Goal: Information Seeking & Learning: Check status

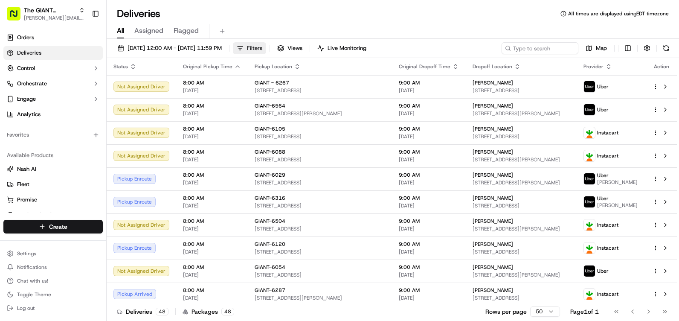
click at [262, 50] on span "Filters" at bounding box center [254, 48] width 15 height 8
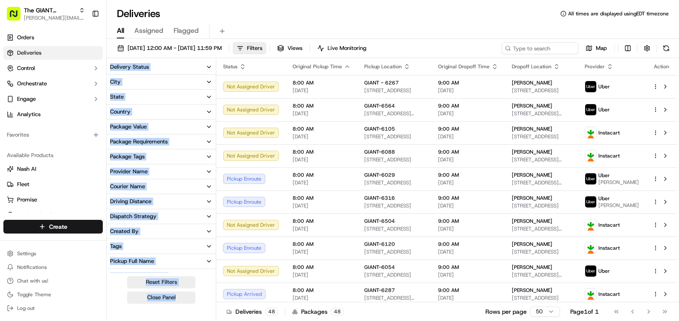
click at [188, 81] on button "City" at bounding box center [161, 82] width 109 height 15
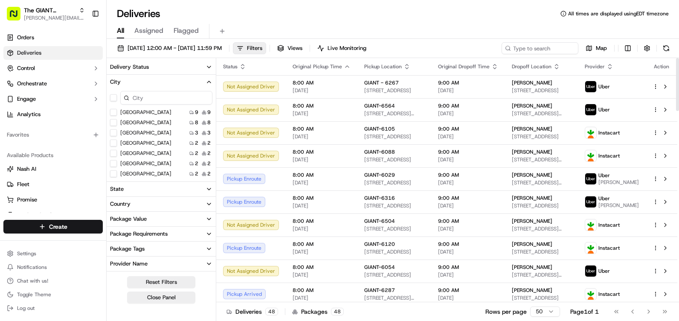
click at [247, 29] on div "All Assigned Flagged" at bounding box center [393, 31] width 572 height 15
click at [172, 91] on input at bounding box center [166, 98] width 92 height 14
click at [172, 94] on input at bounding box center [166, 98] width 92 height 14
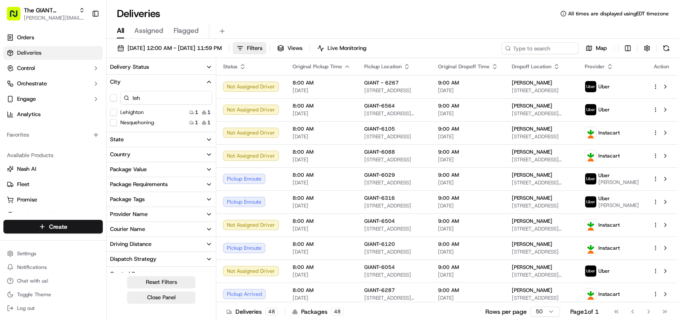
type input "leh"
click at [140, 110] on label "Lehighton" at bounding box center [131, 112] width 23 height 7
click at [117, 110] on button "Lehighton" at bounding box center [113, 112] width 7 height 7
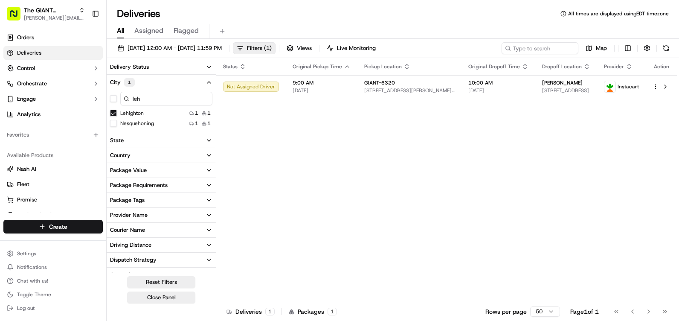
click at [209, 81] on icon "button" at bounding box center [209, 82] width 7 height 7
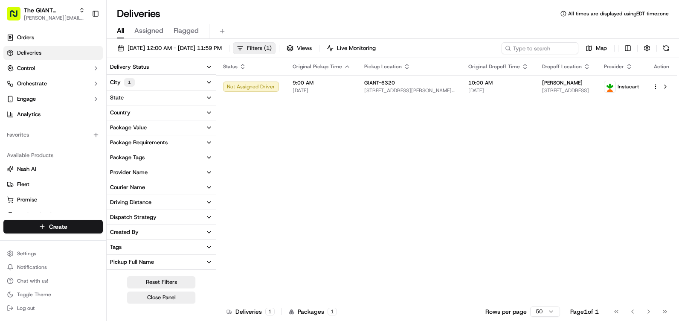
click at [276, 52] on button "Filters ( 1 )" at bounding box center [254, 48] width 43 height 12
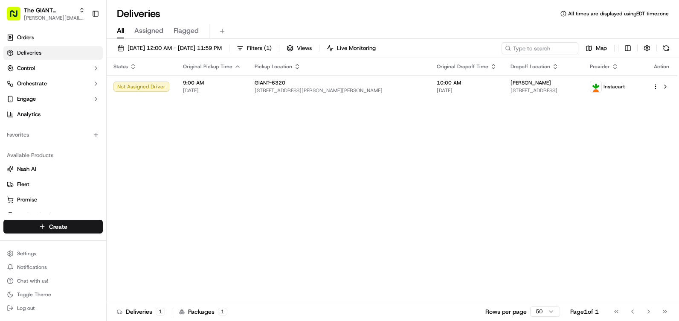
click at [282, 130] on div "Status Original Pickup Time Pickup Location Original Dropoff Time Dropoff Locat…" at bounding box center [392, 180] width 571 height 244
click at [658, 46] on div "Map" at bounding box center [587, 48] width 171 height 12
click at [661, 46] on button at bounding box center [666, 48] width 12 height 12
click at [667, 48] on button at bounding box center [666, 48] width 12 height 12
click at [665, 47] on button at bounding box center [666, 48] width 12 height 12
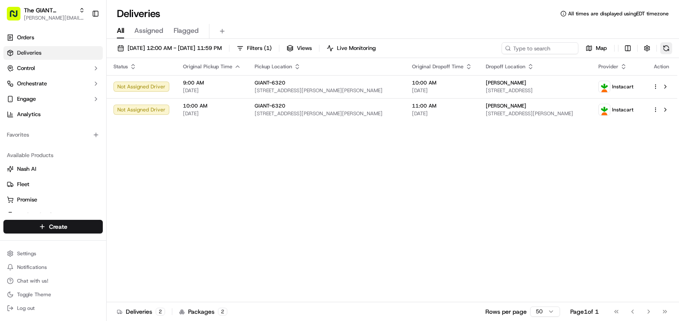
click at [661, 45] on button at bounding box center [666, 48] width 12 height 12
click at [674, 39] on div "[DATE] 12:00 AM - [DATE] 11:59 PM Filters ( 1 ) Views Live Monitoring Map Statu…" at bounding box center [393, 181] width 572 height 284
click at [666, 43] on button at bounding box center [666, 48] width 12 height 12
click at [662, 49] on button at bounding box center [666, 48] width 12 height 12
click at [670, 49] on button at bounding box center [666, 48] width 12 height 12
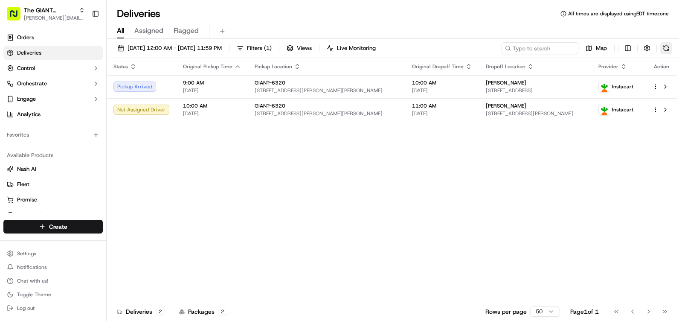
click at [669, 49] on button at bounding box center [666, 48] width 12 height 12
click at [662, 44] on button at bounding box center [666, 48] width 12 height 12
click at [674, 47] on div "[DATE] 12:00 AM - [DATE] 11:59 PM Filters ( 1 ) Views Live Monitoring Map" at bounding box center [393, 50] width 572 height 16
click at [671, 47] on button at bounding box center [666, 48] width 12 height 12
click at [665, 46] on button at bounding box center [666, 48] width 12 height 12
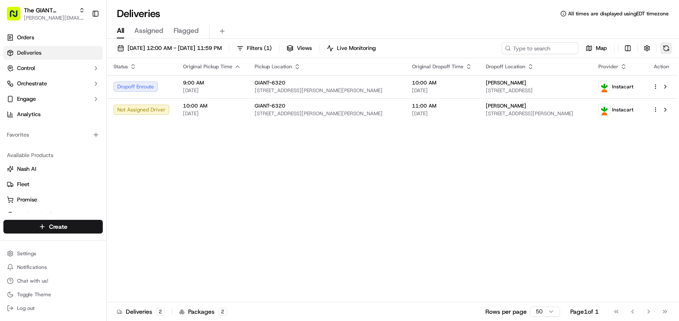
click at [665, 50] on button at bounding box center [666, 48] width 12 height 12
click at [662, 47] on button at bounding box center [666, 48] width 12 height 12
click at [671, 46] on button at bounding box center [666, 48] width 12 height 12
click at [679, 50] on div "[DATE] 12:00 AM - [DATE] 11:59 PM Filters ( 1 ) Views Live Monitoring Map" at bounding box center [393, 50] width 572 height 16
click at [672, 48] on div "[DATE] 12:00 AM - [DATE] 11:59 PM Filters ( 1 ) Views Live Monitoring Map" at bounding box center [393, 50] width 572 height 16
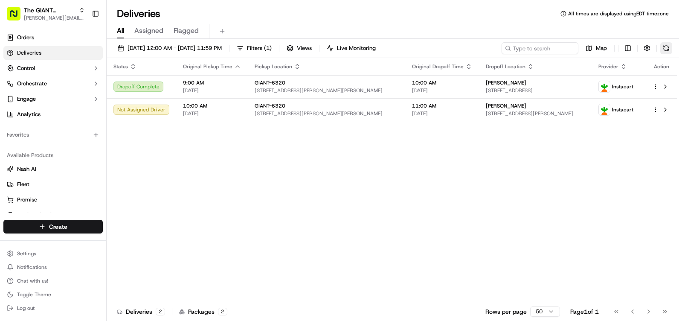
click at [671, 48] on button at bounding box center [666, 48] width 12 height 12
drag, startPoint x: 668, startPoint y: 46, endPoint x: 659, endPoint y: 56, distance: 13.3
click at [668, 47] on button at bounding box center [666, 48] width 12 height 12
click at [662, 43] on button at bounding box center [666, 48] width 12 height 12
click at [210, 46] on span "[DATE] 12:00 AM - [DATE] 11:59 PM" at bounding box center [175, 48] width 94 height 8
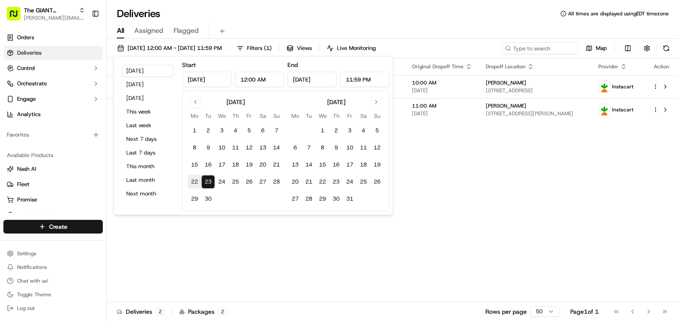
click at [192, 181] on button "22" at bounding box center [195, 182] width 14 height 14
type input "[DATE]"
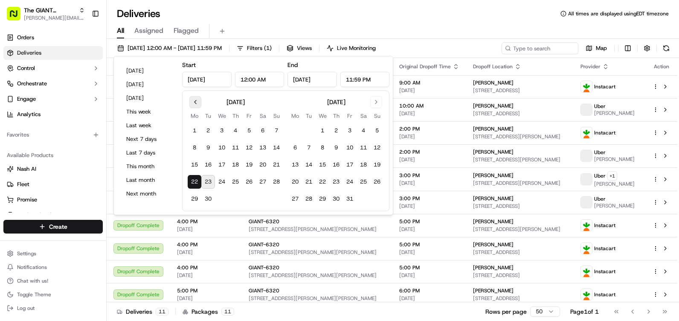
click at [193, 98] on button "Go to previous month" at bounding box center [195, 102] width 12 height 12
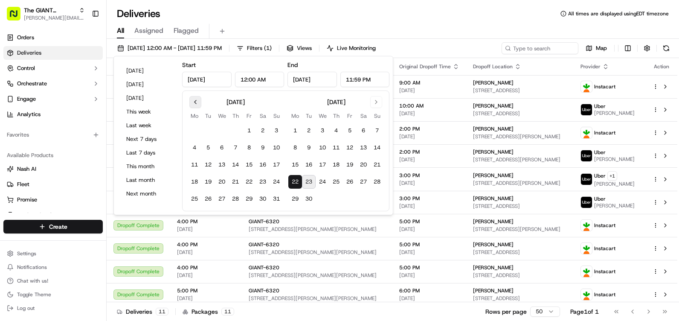
click at [193, 98] on button "Go to previous month" at bounding box center [195, 102] width 12 height 12
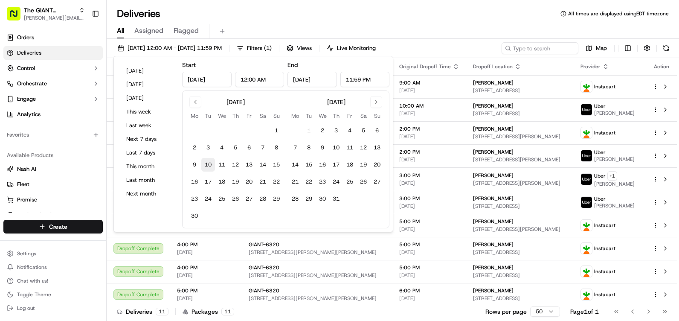
click at [206, 167] on button "10" at bounding box center [208, 165] width 14 height 14
type input "[DATE]"
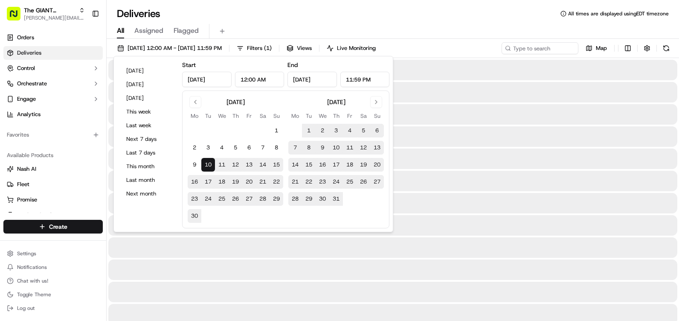
click at [357, 26] on div "All Assigned Flagged" at bounding box center [393, 31] width 572 height 15
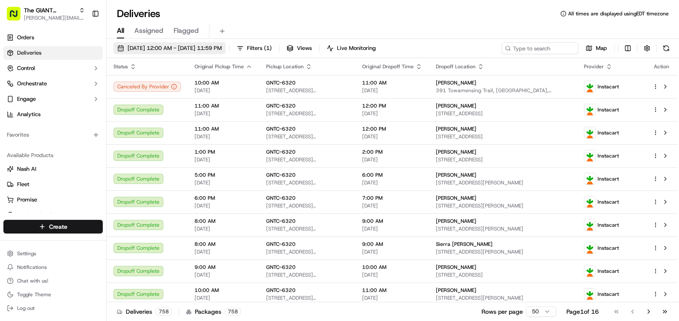
click at [222, 49] on span "[DATE] 12:00 AM - [DATE] 11:59 PM" at bounding box center [175, 48] width 94 height 8
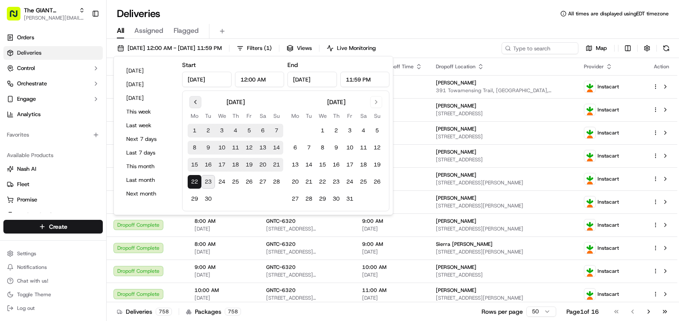
click at [190, 105] on button "Go to previous month" at bounding box center [195, 102] width 12 height 12
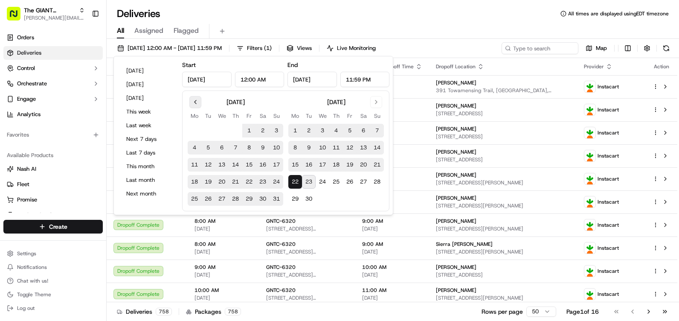
click at [192, 105] on button "Go to previous month" at bounding box center [195, 102] width 12 height 12
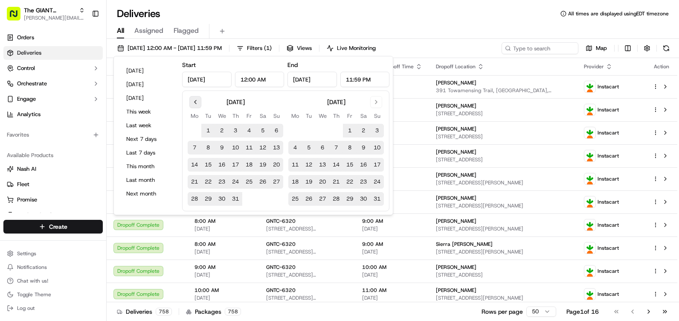
click at [192, 105] on button "Go to previous month" at bounding box center [195, 102] width 12 height 12
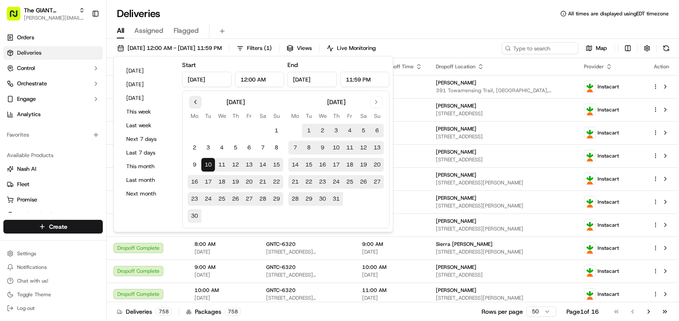
click at [192, 105] on button "Go to previous month" at bounding box center [195, 102] width 12 height 12
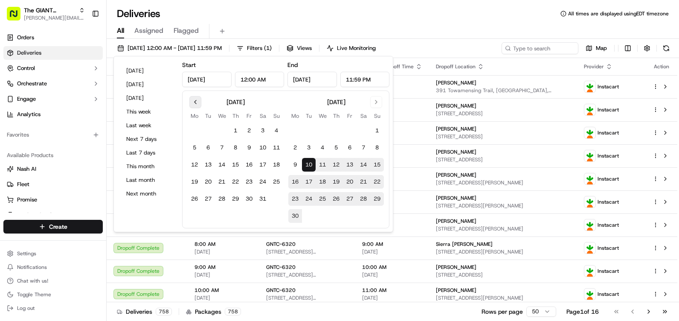
click at [192, 105] on button "Go to previous month" at bounding box center [195, 102] width 12 height 12
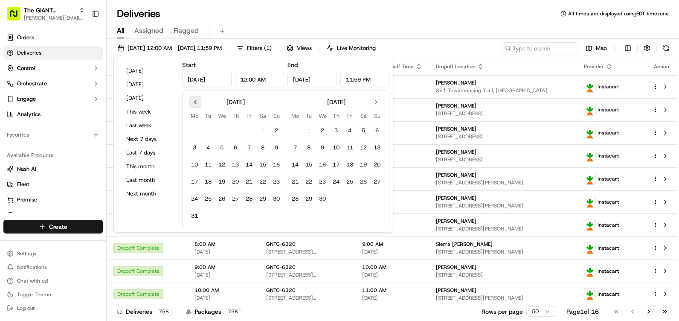
click at [192, 105] on button "Go to previous month" at bounding box center [195, 102] width 12 height 12
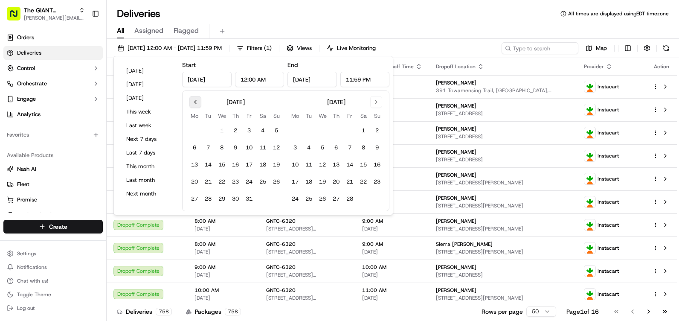
click at [192, 105] on button "Go to previous month" at bounding box center [195, 102] width 12 height 12
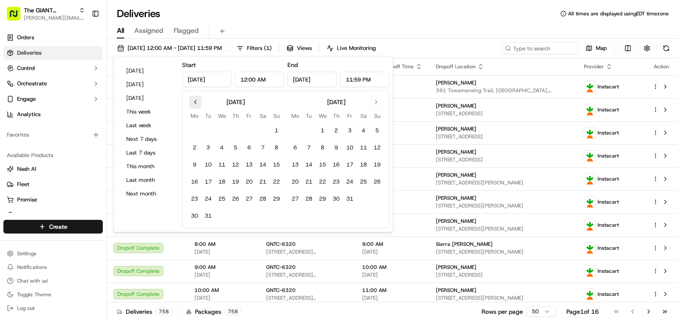
click at [192, 105] on button "Go to previous month" at bounding box center [195, 102] width 12 height 12
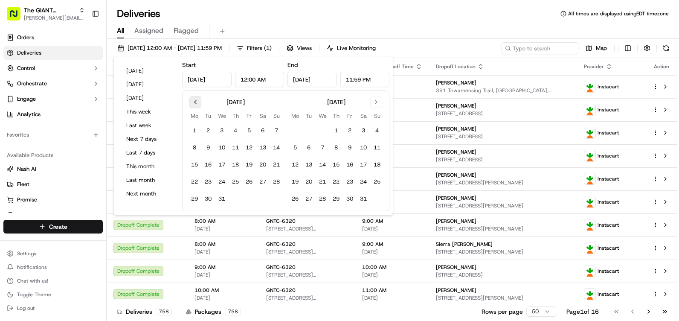
click at [192, 105] on button "Go to previous month" at bounding box center [195, 102] width 12 height 12
click at [219, 133] on button "3" at bounding box center [222, 131] width 14 height 14
type input "[DATE]"
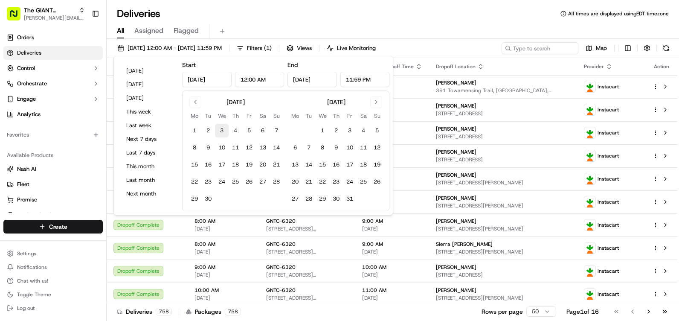
type input "[DATE]"
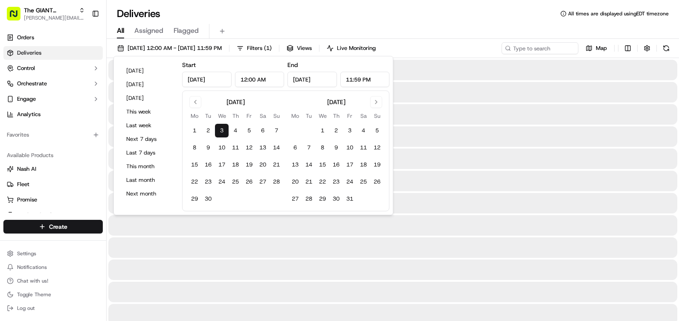
click at [255, 29] on div "All Assigned Flagged" at bounding box center [393, 31] width 572 height 15
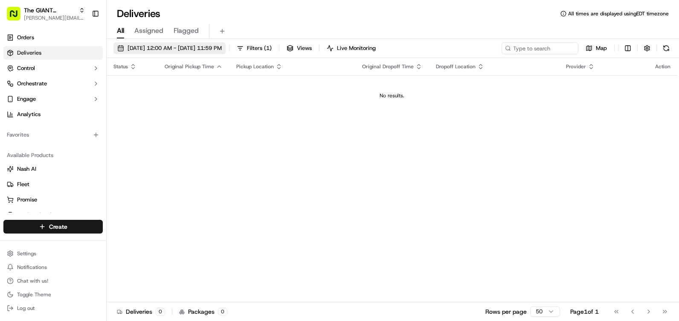
click at [163, 52] on button "[DATE] 12:00 AM - [DATE] 11:59 PM" at bounding box center [169, 48] width 112 height 12
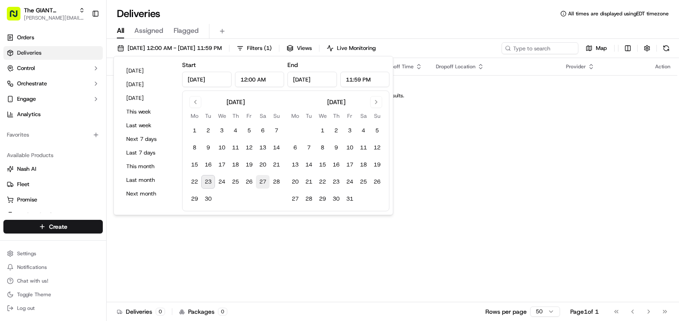
click at [258, 179] on button "27" at bounding box center [263, 182] width 14 height 14
type input "[DATE]"
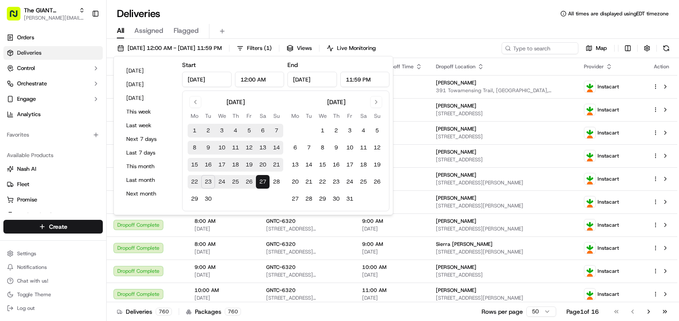
click at [227, 83] on input "[DATE]" at bounding box center [206, 79] width 49 height 15
click at [203, 103] on div "[DATE]" at bounding box center [236, 101] width 96 height 10
click at [200, 103] on div "[DATE]" at bounding box center [236, 101] width 96 height 10
click at [199, 102] on button "Go to previous month" at bounding box center [195, 102] width 12 height 12
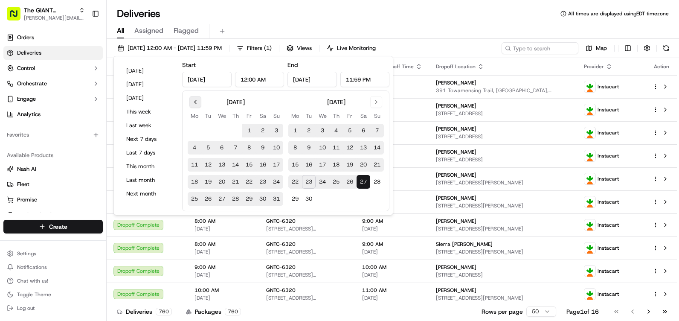
click at [199, 102] on button "Go to previous month" at bounding box center [195, 102] width 12 height 12
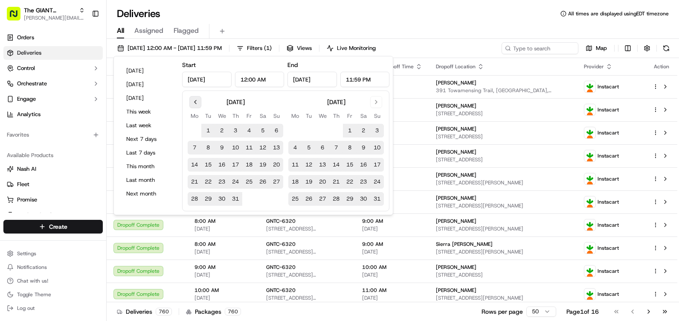
click at [199, 102] on button "Go to previous month" at bounding box center [195, 102] width 12 height 12
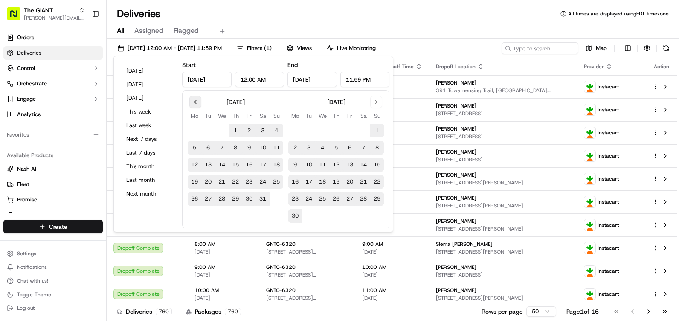
click at [199, 102] on button "Go to previous month" at bounding box center [195, 102] width 12 height 12
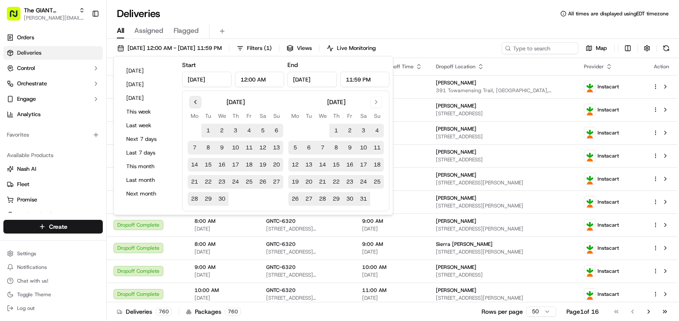
click at [192, 101] on button "Go to previous month" at bounding box center [195, 102] width 12 height 12
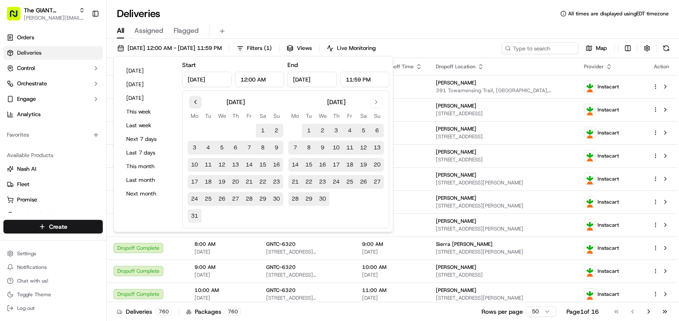
click at [192, 101] on button "Go to previous month" at bounding box center [195, 102] width 12 height 12
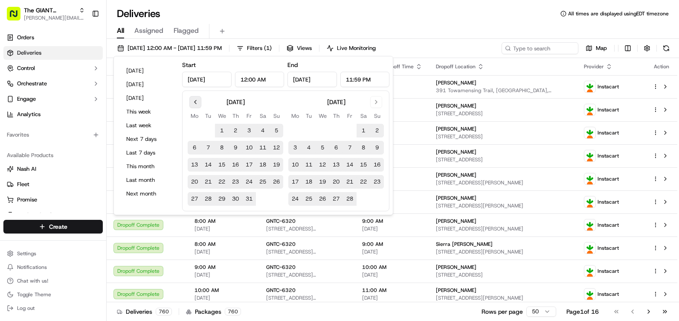
click at [192, 101] on button "Go to previous month" at bounding box center [195, 102] width 12 height 12
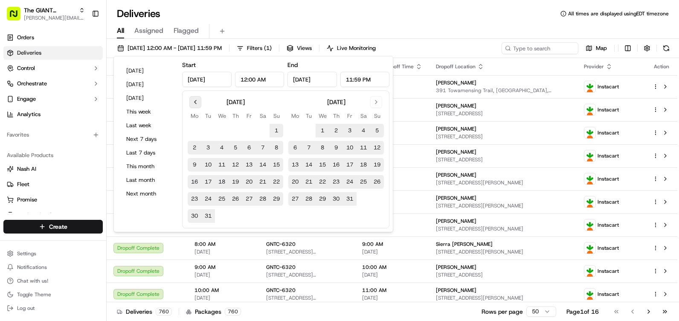
click at [192, 101] on button "Go to previous month" at bounding box center [195, 102] width 12 height 12
click at [231, 183] on button "21" at bounding box center [236, 182] width 14 height 14
type input "[DATE]"
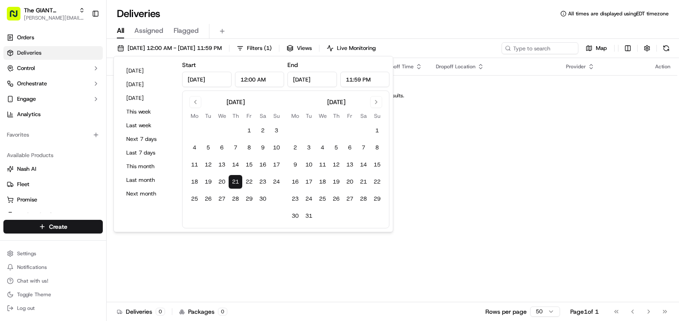
click at [305, 32] on div "All Assigned Flagged" at bounding box center [393, 31] width 572 height 15
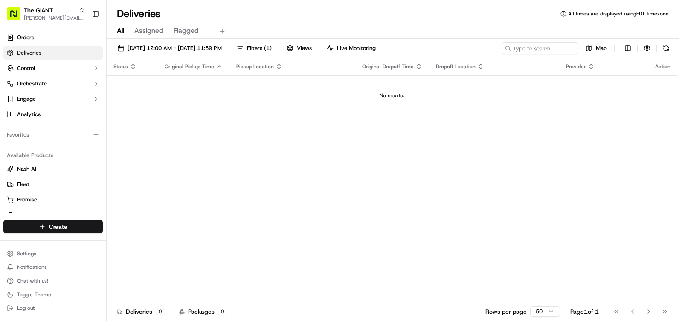
click at [202, 54] on div "[DATE] 12:00 AM - [DATE] 11:59 PM Filters ( 1 ) Views Live Monitoring Map" at bounding box center [393, 50] width 572 height 16
click at [204, 53] on button "[DATE] 12:00 AM - [DATE] 11:59 PM" at bounding box center [169, 48] width 112 height 12
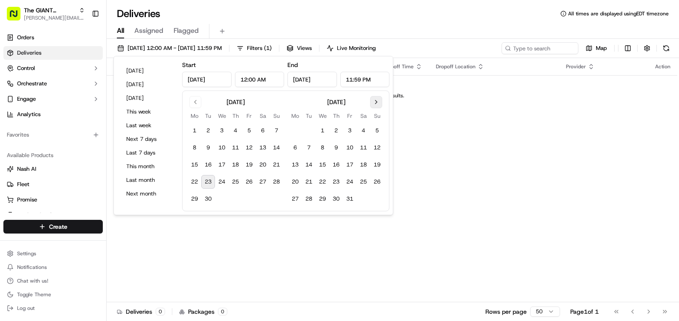
click at [373, 105] on button "Go to next month" at bounding box center [376, 102] width 12 height 12
click at [376, 101] on button "Go to next month" at bounding box center [376, 102] width 12 height 12
click at [266, 141] on button "13" at bounding box center [263, 148] width 14 height 14
type input "[DATE]"
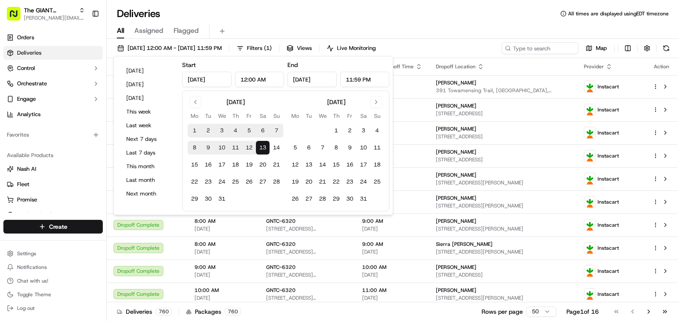
click at [360, 16] on div "Deliveries All times are displayed using EDT timezone" at bounding box center [393, 14] width 572 height 14
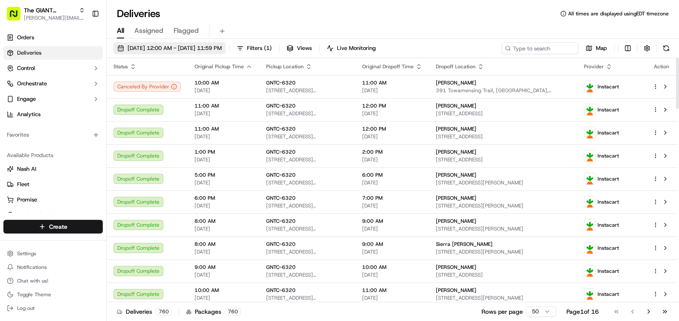
click at [166, 46] on span "[DATE] 12:00 AM - [DATE] 11:59 PM" at bounding box center [175, 48] width 94 height 8
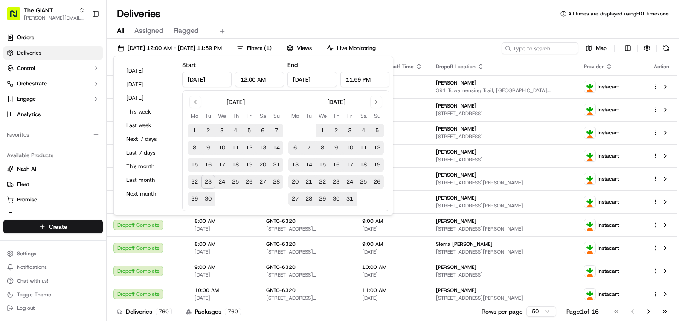
click at [366, 101] on div "[DATE]" at bounding box center [336, 101] width 96 height 10
click at [371, 101] on button "Go to next month" at bounding box center [376, 102] width 12 height 12
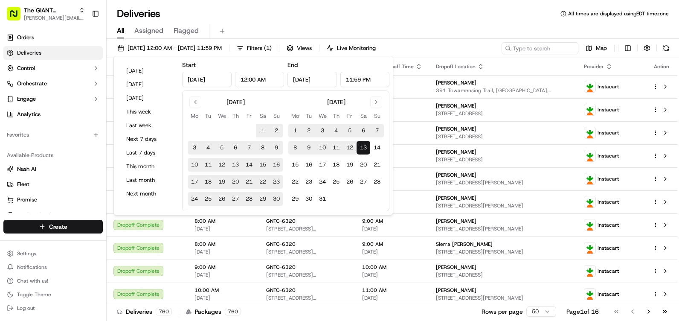
click at [204, 103] on div "[DATE]" at bounding box center [236, 101] width 96 height 10
click at [198, 99] on button "Go to previous month" at bounding box center [195, 102] width 12 height 12
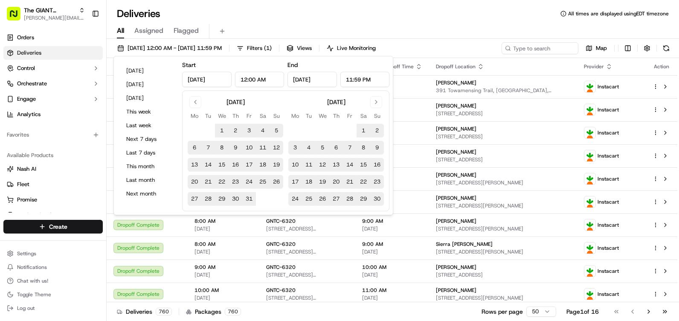
click at [207, 99] on div "[DATE]" at bounding box center [236, 101] width 96 height 10
click at [200, 99] on button "Go to previous month" at bounding box center [195, 102] width 12 height 12
click at [206, 83] on input "[DATE]" at bounding box center [206, 79] width 49 height 15
click at [222, 81] on input "[DATE]" at bounding box center [206, 79] width 49 height 15
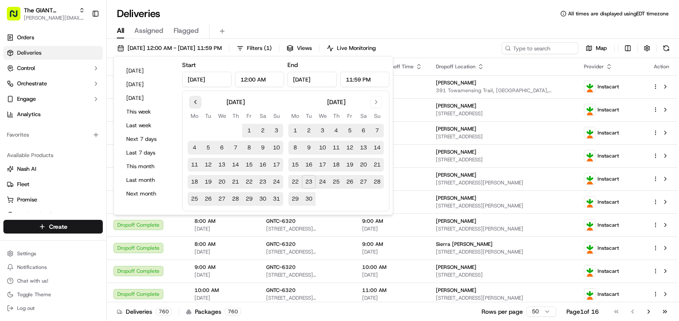
click at [201, 102] on button "Go to previous month" at bounding box center [195, 102] width 12 height 12
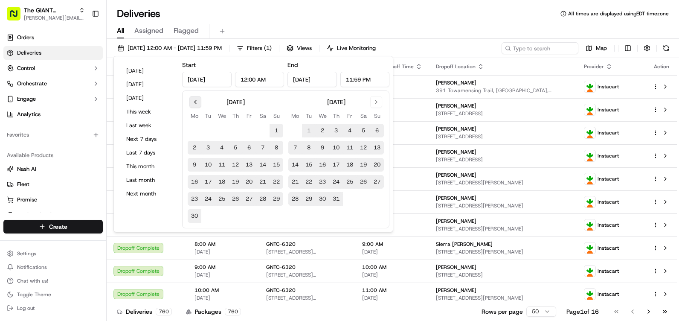
click at [199, 102] on button "Go to previous month" at bounding box center [195, 102] width 12 height 12
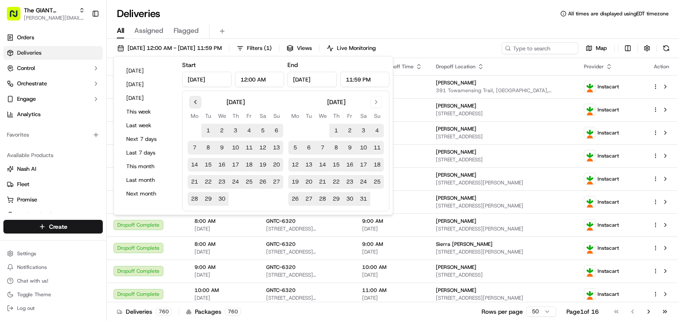
click at [199, 102] on button "Go to previous month" at bounding box center [195, 102] width 12 height 12
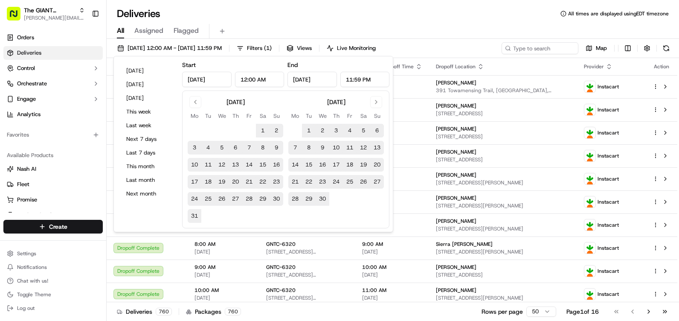
click at [250, 190] on tbody "1 2 3 4 5 6 7 8 9 10 11 12 13 14 15 16 17 18 19 20 21 22 23 24 25 26 27 28 29 3…" at bounding box center [236, 171] width 96 height 102
click at [250, 186] on button "21" at bounding box center [249, 182] width 14 height 14
type input "[DATE]"
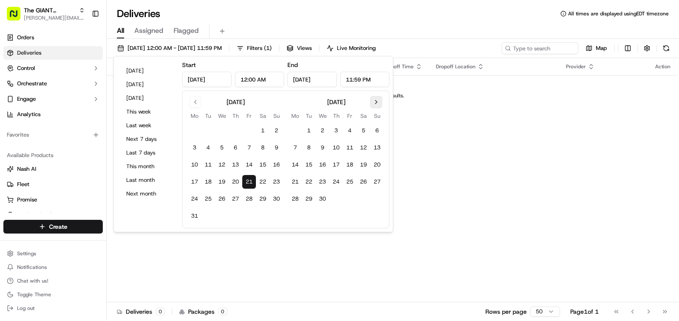
click at [379, 103] on button "Go to next month" at bounding box center [376, 102] width 12 height 12
click at [266, 159] on button "19" at bounding box center [263, 165] width 14 height 14
type input "[DATE]"
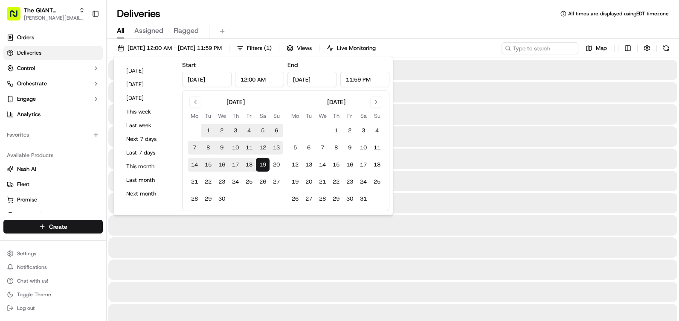
click at [263, 162] on button "19" at bounding box center [263, 165] width 14 height 14
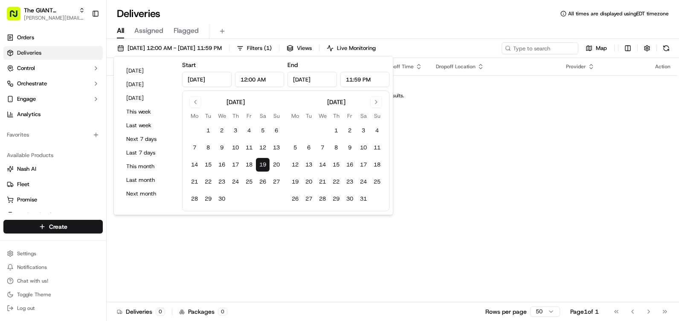
click at [269, 161] on button "19" at bounding box center [263, 165] width 14 height 14
click at [350, 158] on button "16" at bounding box center [350, 165] width 14 height 14
type input "[DATE]"
click at [374, 101] on button "Go to next month" at bounding box center [376, 102] width 12 height 12
click at [316, 161] on button "11" at bounding box center [323, 165] width 14 height 14
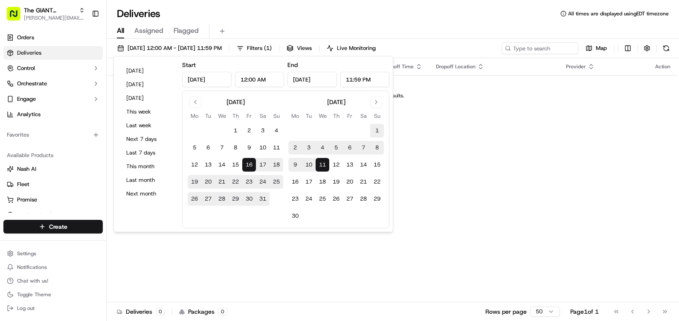
click at [249, 161] on button "16" at bounding box center [249, 165] width 14 height 14
type input "[DATE]"
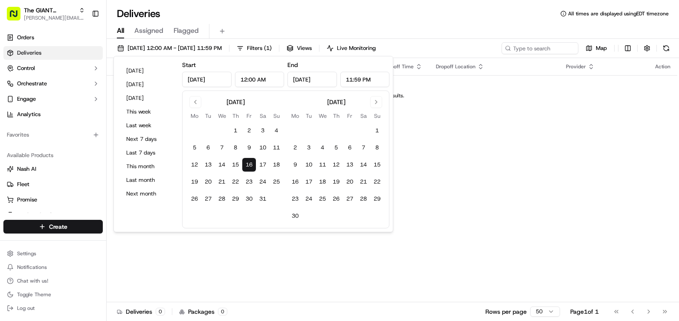
click at [248, 162] on button "16" at bounding box center [249, 165] width 14 height 14
click at [334, 167] on button "12" at bounding box center [336, 165] width 14 height 14
type input "[DATE]"
click at [370, 102] on div "[DATE]" at bounding box center [336, 101] width 96 height 10
click at [373, 104] on button "Go to next month" at bounding box center [376, 102] width 12 height 12
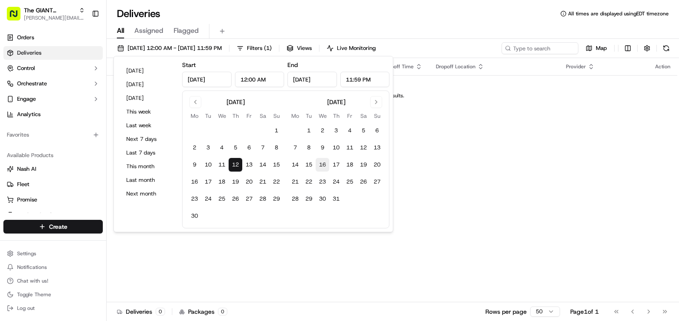
click at [326, 169] on button "16" at bounding box center [323, 165] width 14 height 14
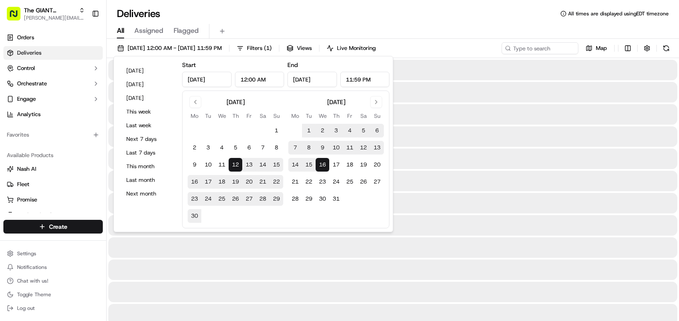
type input "[DATE]"
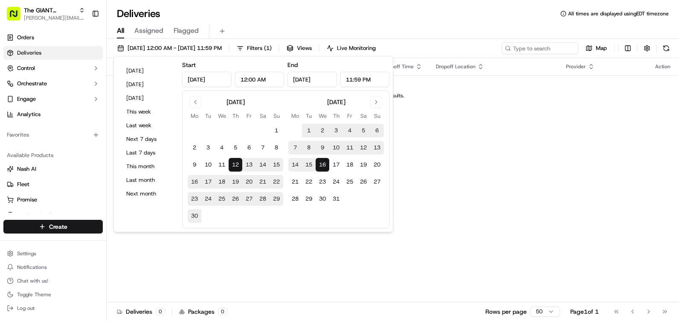
click at [244, 167] on button "13" at bounding box center [249, 165] width 14 height 14
type input "[DATE]"
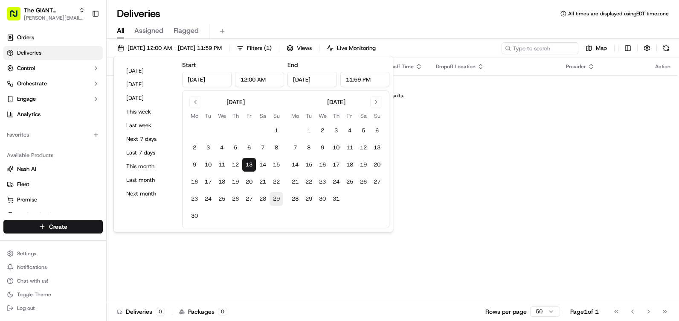
click at [276, 199] on button "29" at bounding box center [277, 199] width 14 height 14
type input "[DATE]"
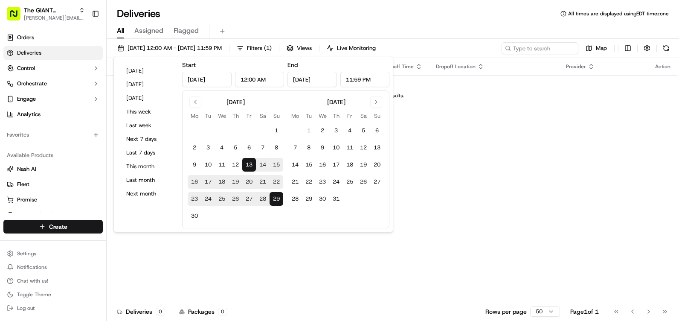
click at [303, 140] on tbody "1 2 3 4 5 6 7 8 9 10 11 12 13 14 15 16 17 18 19 20 21 22 23 24 25 26 27 28 29 3…" at bounding box center [336, 162] width 96 height 85
click at [309, 132] on button "1" at bounding box center [309, 131] width 14 height 14
type input "[DATE]"
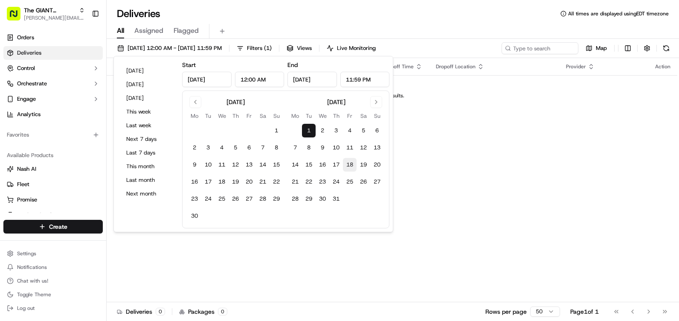
click at [344, 164] on button "18" at bounding box center [350, 165] width 14 height 14
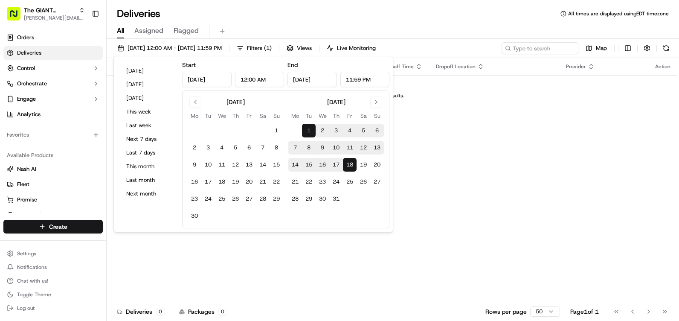
click at [313, 127] on button "1" at bounding box center [309, 131] width 14 height 14
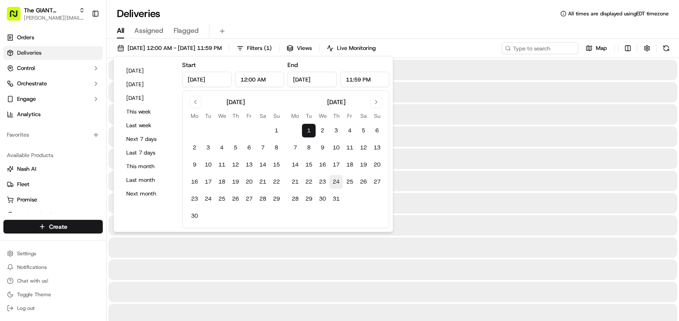
click at [335, 177] on button "24" at bounding box center [336, 182] width 14 height 14
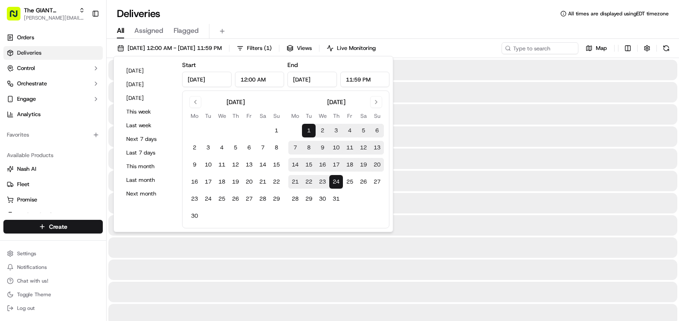
type input "[DATE]"
click at [335, 177] on button "24" at bounding box center [336, 182] width 14 height 14
type input "[DATE]"
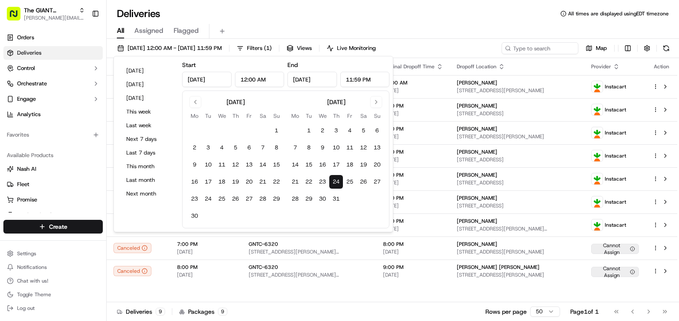
click at [437, 33] on div "All Assigned Flagged" at bounding box center [393, 31] width 572 height 15
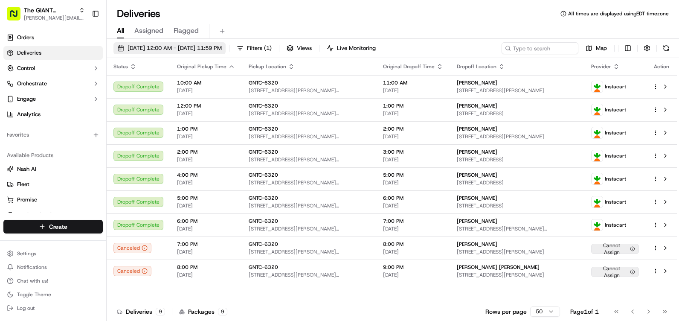
click at [218, 46] on span "[DATE] 12:00 AM - [DATE] 11:59 PM" at bounding box center [175, 48] width 94 height 8
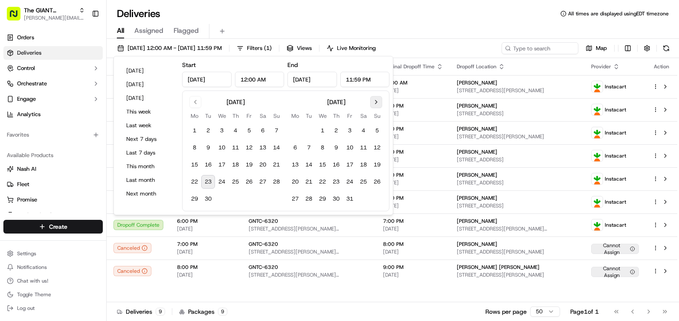
click at [377, 97] on button "Go to next month" at bounding box center [376, 102] width 12 height 12
click at [189, 101] on div "[DATE]" at bounding box center [236, 101] width 96 height 10
click at [190, 101] on button "Go to previous month" at bounding box center [195, 102] width 12 height 12
click at [214, 184] on button "23" at bounding box center [208, 182] width 14 height 14
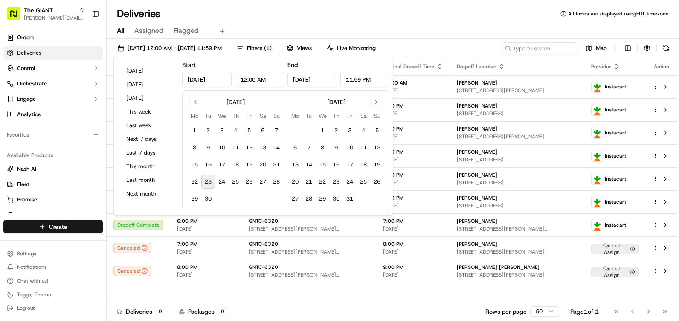
type input "[DATE]"
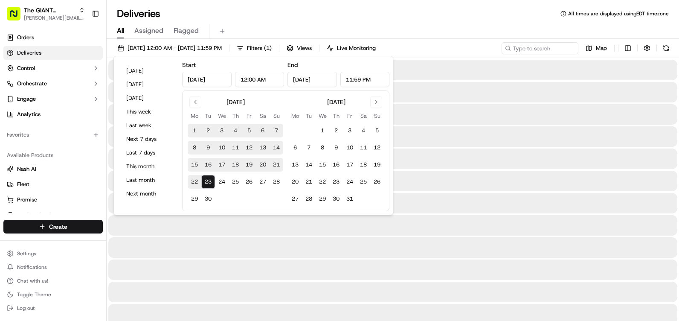
click at [358, 6] on div "Deliveries All times are displayed using EDT timezone All Assigned Flagged [DAT…" at bounding box center [393, 160] width 572 height 321
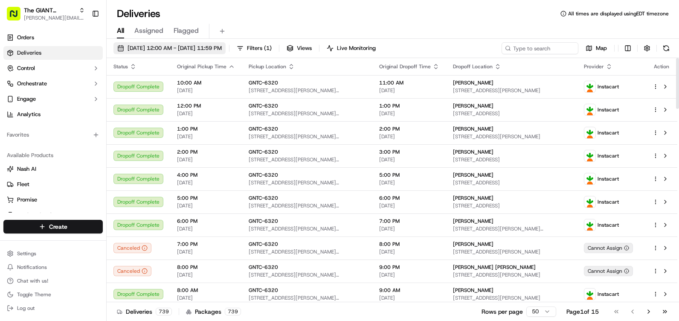
click at [186, 52] on button "[DATE] 12:00 AM - [DATE] 11:59 PM" at bounding box center [169, 48] width 112 height 12
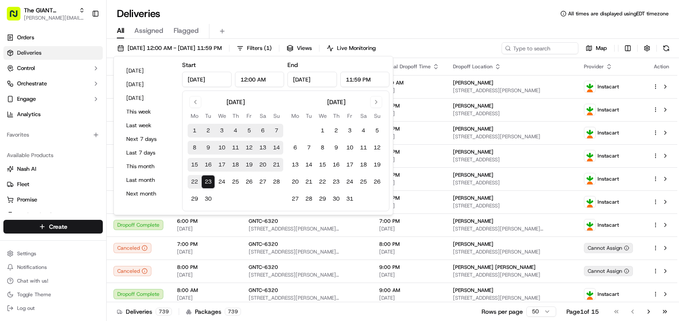
click at [219, 78] on input "[DATE]" at bounding box center [206, 79] width 49 height 15
click at [206, 179] on button "23" at bounding box center [208, 182] width 14 height 14
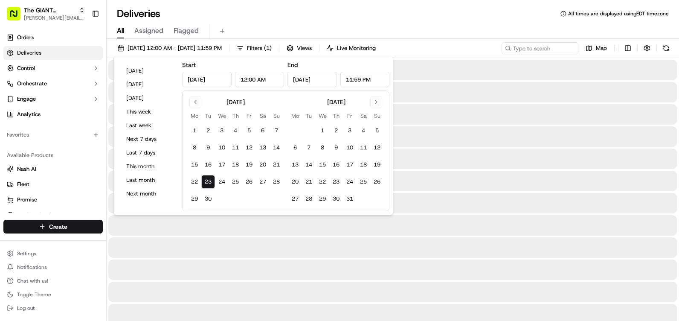
type input "[DATE]"
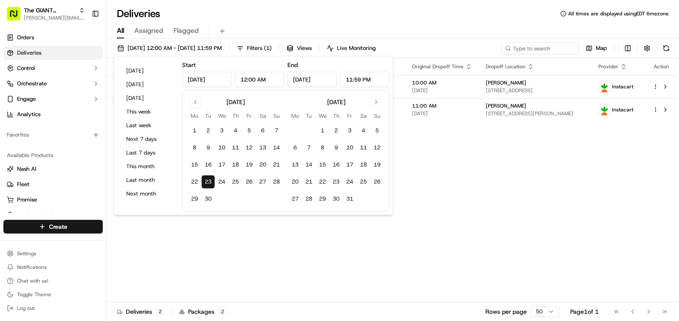
click at [275, 10] on div "Deliveries All times are displayed using EDT timezone" at bounding box center [393, 14] width 572 height 14
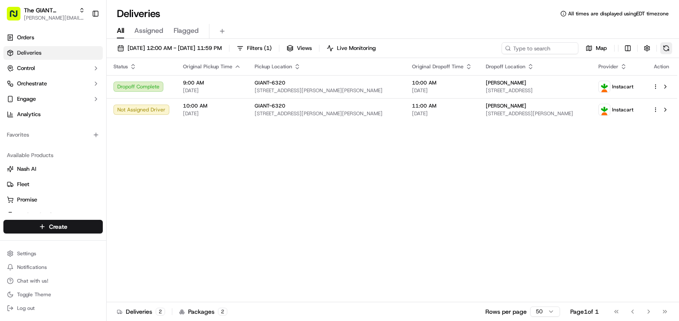
click at [670, 46] on button at bounding box center [666, 48] width 12 height 12
click at [665, 48] on button at bounding box center [666, 48] width 12 height 12
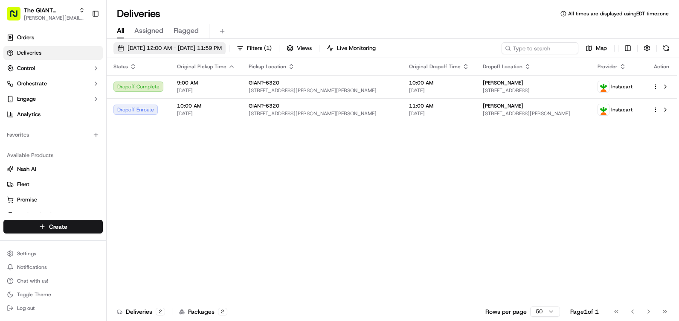
click at [194, 47] on span "[DATE] 12:00 AM - [DATE] 11:59 PM" at bounding box center [175, 48] width 94 height 8
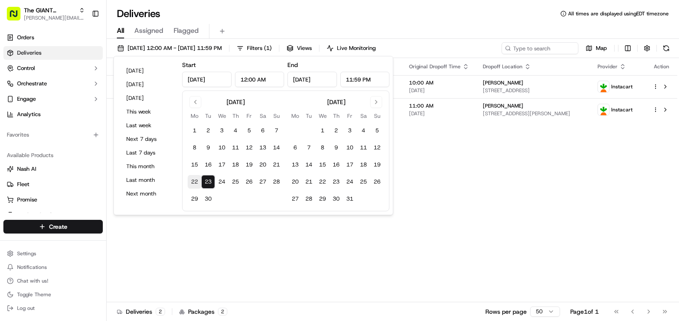
click at [198, 185] on button "22" at bounding box center [195, 182] width 14 height 14
type input "[DATE]"
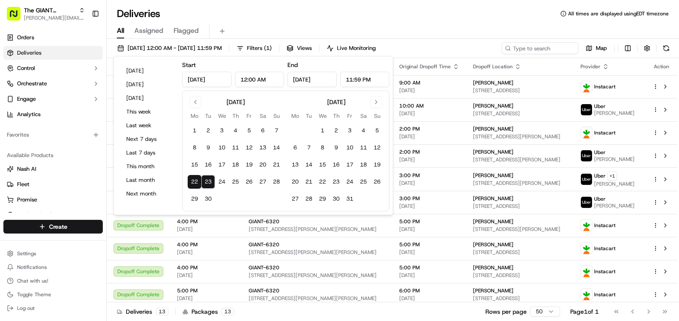
click at [272, 10] on div "Deliveries All times are displayed using EDT timezone" at bounding box center [393, 14] width 572 height 14
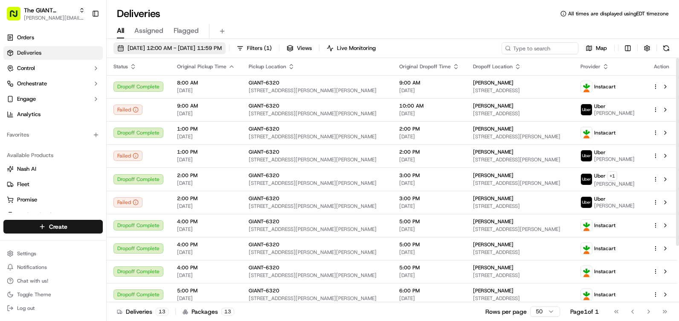
click at [222, 46] on span "[DATE] 12:00 AM - [DATE] 11:59 PM" at bounding box center [175, 48] width 94 height 8
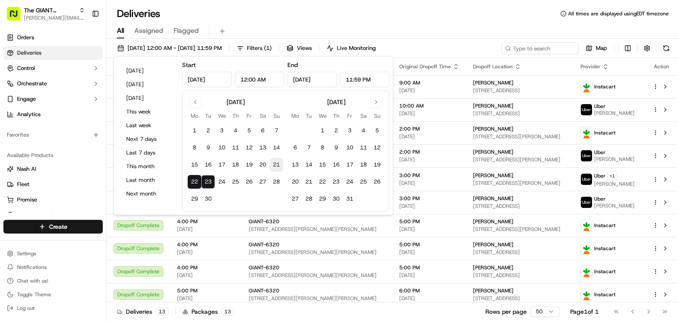
click at [277, 161] on button "21" at bounding box center [277, 165] width 14 height 14
type input "[DATE]"
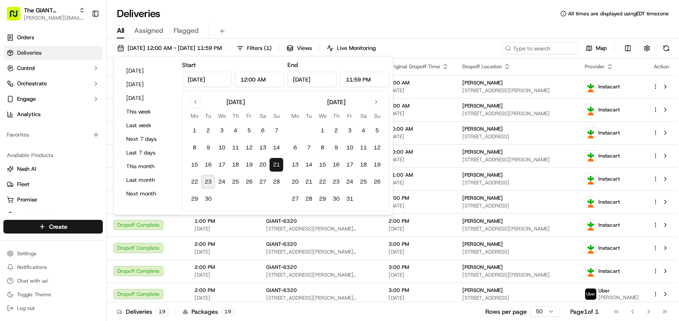
click at [483, 40] on div "[DATE] 12:00 AM - [DATE] 11:59 PM Filters ( 1 ) Views Live Monitoring Map Statu…" at bounding box center [393, 181] width 572 height 284
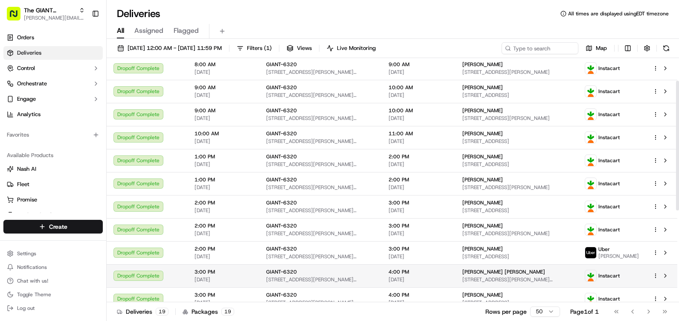
scroll to position [43, 0]
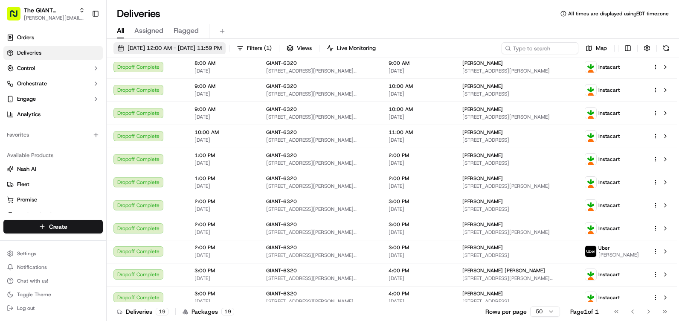
click at [222, 51] on span "[DATE] 12:00 AM - [DATE] 11:59 PM" at bounding box center [175, 48] width 94 height 8
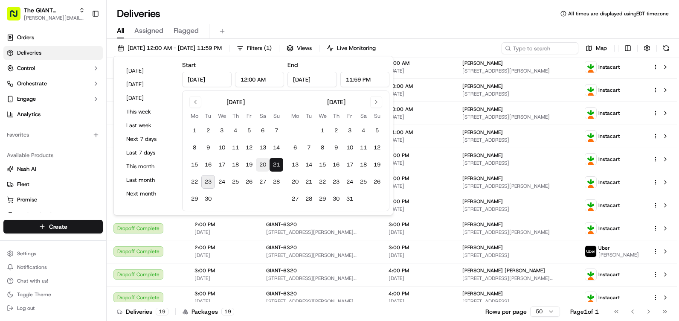
click at [257, 168] on button "20" at bounding box center [263, 165] width 14 height 14
type input "[DATE]"
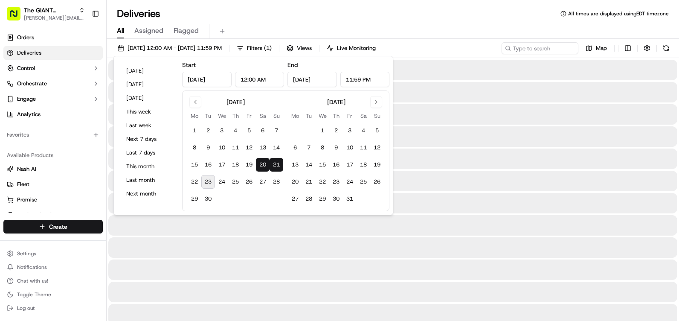
click at [257, 168] on button "20" at bounding box center [263, 165] width 14 height 14
type input "[DATE]"
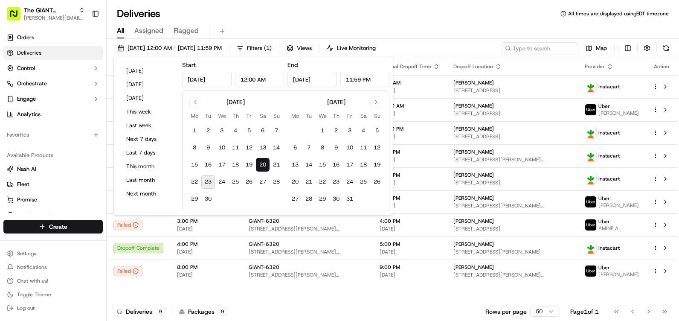
click at [334, 8] on div "Deliveries All times are displayed using EDT timezone" at bounding box center [393, 14] width 572 height 14
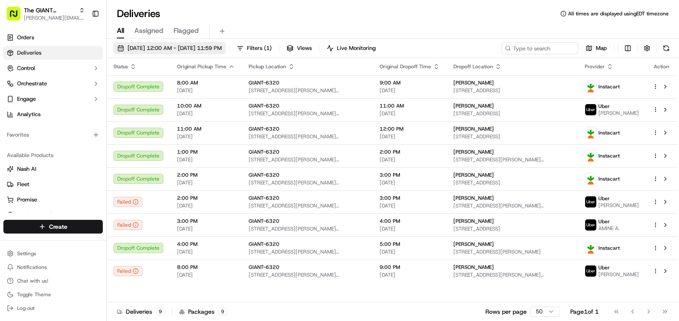
click at [222, 49] on span "[DATE] 12:00 AM - [DATE] 11:59 PM" at bounding box center [175, 48] width 94 height 8
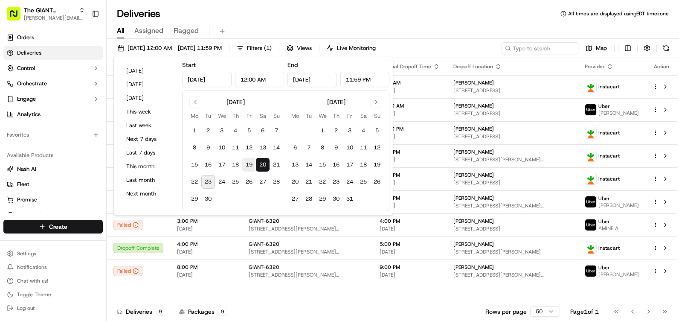
click at [244, 167] on button "19" at bounding box center [249, 165] width 14 height 14
type input "[DATE]"
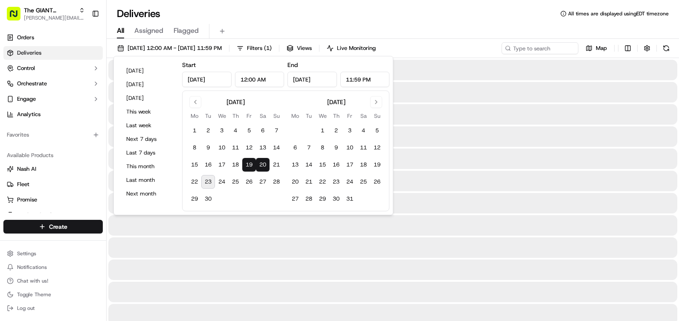
click at [244, 167] on button "19" at bounding box center [249, 165] width 14 height 14
type input "[DATE]"
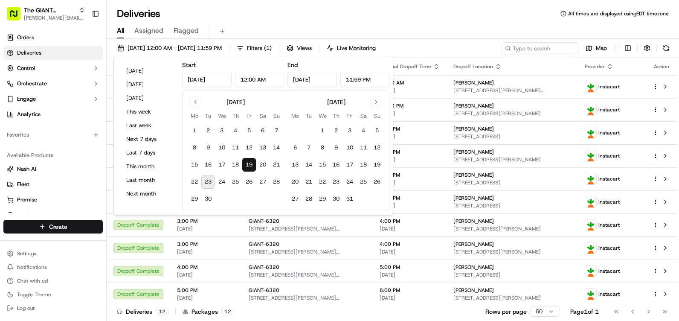
click at [381, 24] on div "All Assigned Flagged" at bounding box center [393, 31] width 572 height 15
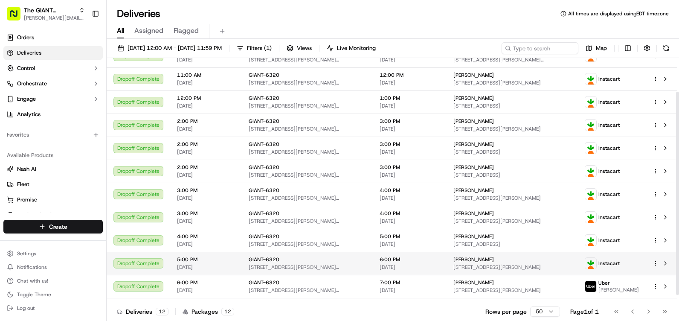
scroll to position [49, 0]
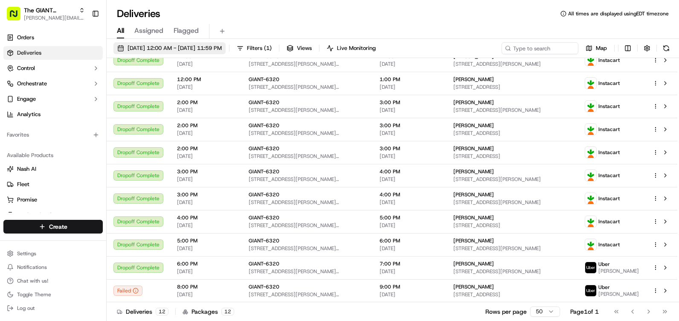
click at [189, 49] on span "[DATE] 12:00 AM - [DATE] 11:59 PM" at bounding box center [175, 48] width 94 height 8
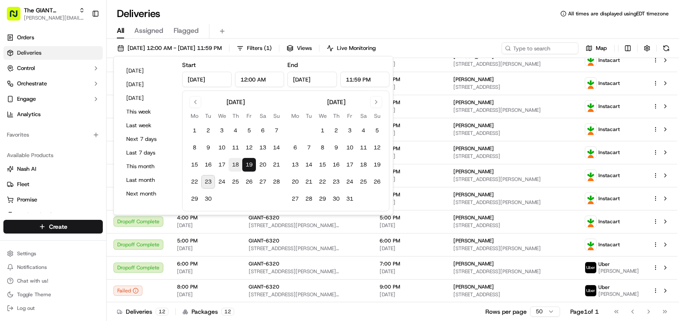
click at [238, 166] on button "18" at bounding box center [236, 165] width 14 height 14
type input "[DATE]"
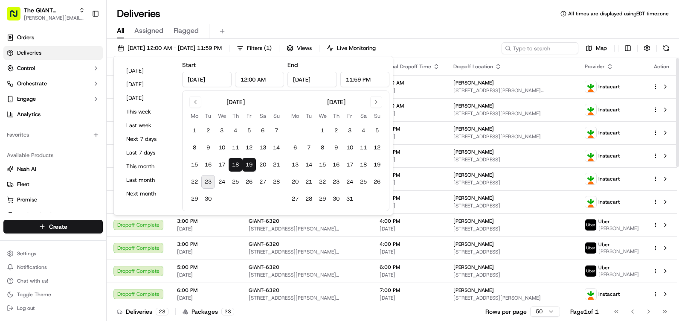
click at [239, 161] on button "18" at bounding box center [236, 165] width 14 height 14
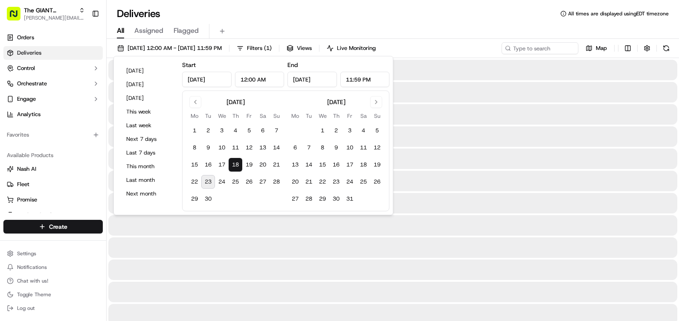
type input "[DATE]"
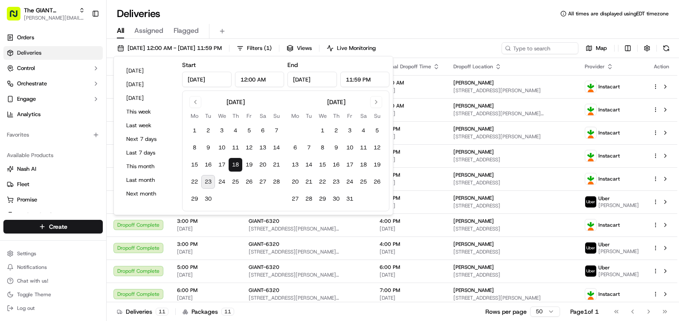
click at [480, 32] on div "All Assigned Flagged" at bounding box center [393, 31] width 572 height 15
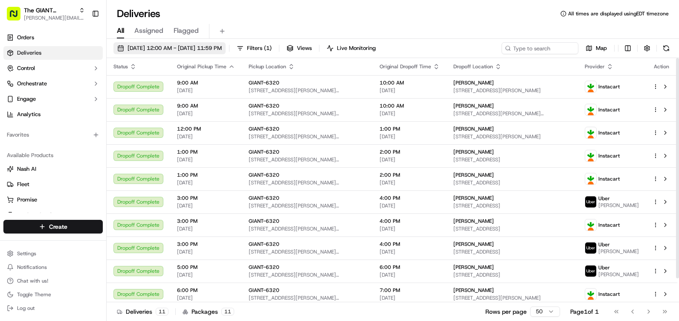
click at [174, 53] on button "[DATE] 12:00 AM - [DATE] 11:59 PM" at bounding box center [169, 48] width 112 height 12
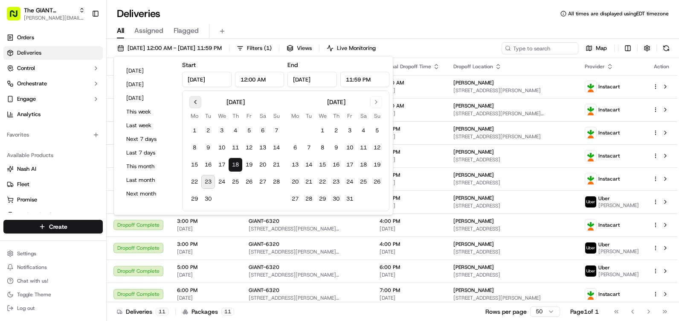
click at [192, 101] on button "Go to previous month" at bounding box center [195, 102] width 12 height 12
click at [256, 131] on button "1" at bounding box center [249, 131] width 14 height 14
type input "[DATE]"
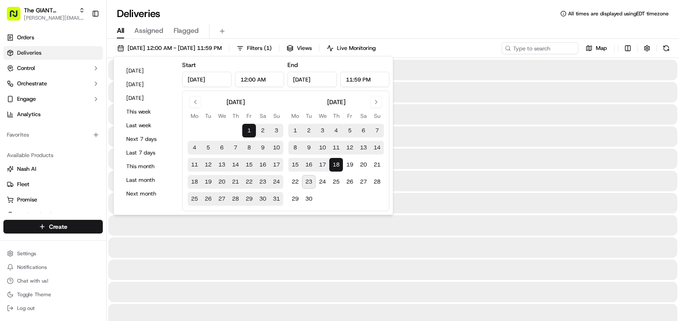
click at [256, 131] on button "1" at bounding box center [249, 131] width 14 height 14
type input "[DATE]"
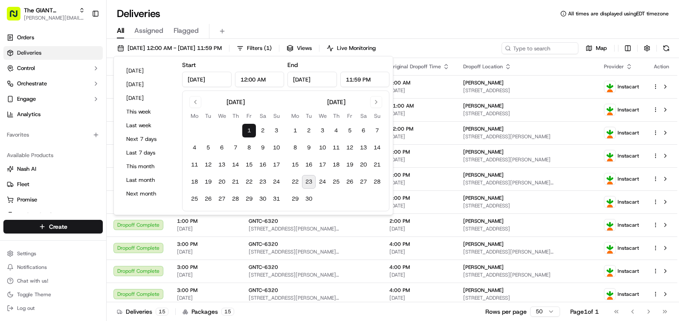
click at [412, 31] on div "All Assigned Flagged" at bounding box center [393, 31] width 572 height 15
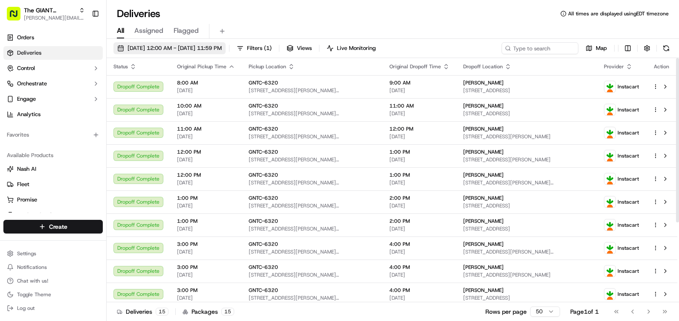
click at [222, 49] on span "[DATE] 12:00 AM - [DATE] 11:59 PM" at bounding box center [175, 48] width 94 height 8
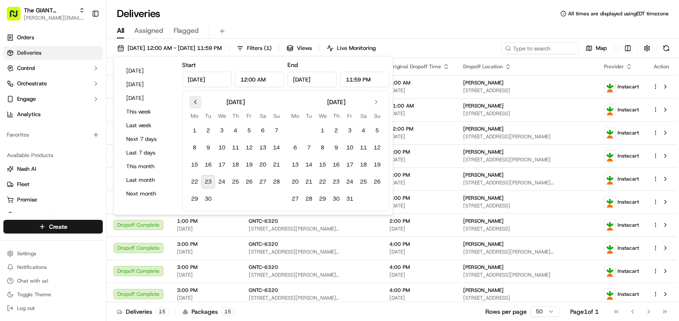
click at [191, 102] on button "Go to previous month" at bounding box center [195, 102] width 12 height 12
click at [187, 97] on div "[DATE] Mo Tu We Th Fr Sa Su 1 2 3 4 5 6 7 8 9 10 11 12 13 14 15 16 17 18 19 20 …" at bounding box center [285, 150] width 207 height 121
click at [192, 99] on button "Go to previous month" at bounding box center [195, 102] width 12 height 12
click at [221, 144] on button "9" at bounding box center [222, 148] width 14 height 14
type input "[DATE]"
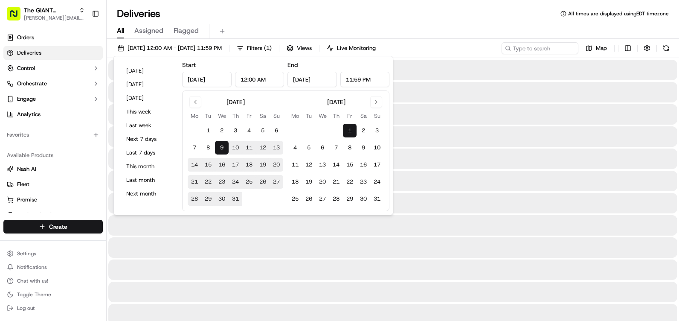
click at [221, 144] on button "9" at bounding box center [222, 148] width 14 height 14
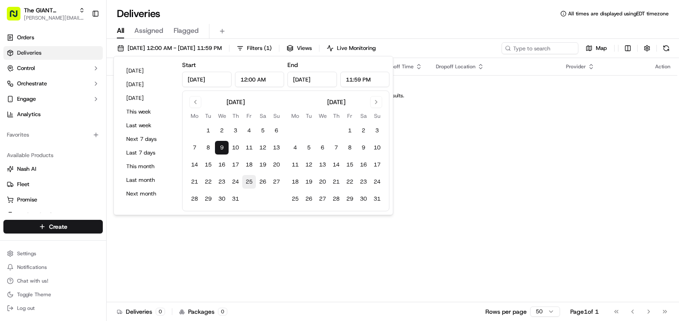
click at [244, 180] on button "25" at bounding box center [249, 182] width 14 height 14
type input "[DATE]"
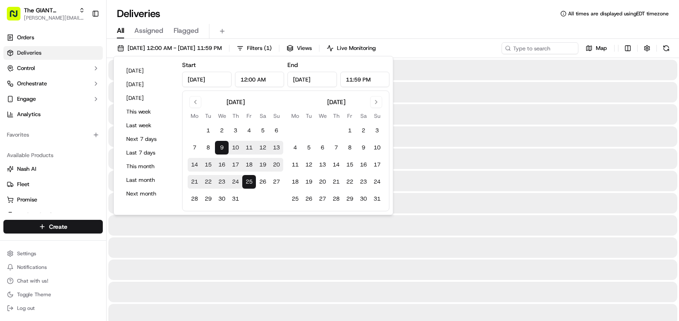
click at [244, 180] on button "25" at bounding box center [249, 182] width 14 height 14
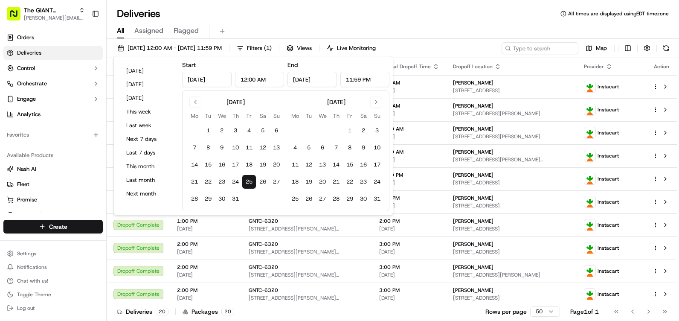
click at [243, 180] on button "25" at bounding box center [249, 182] width 14 height 14
click at [222, 177] on button "23" at bounding box center [222, 182] width 14 height 14
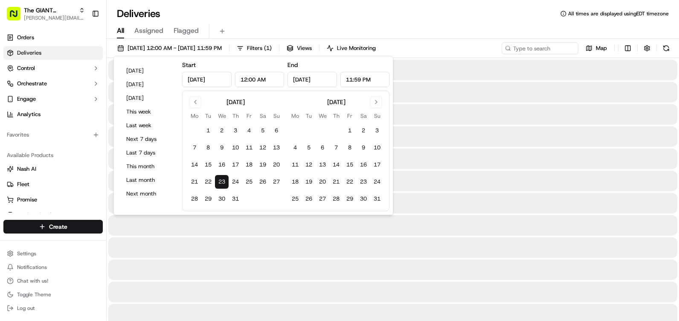
type input "[DATE]"
click at [222, 177] on button "23" at bounding box center [222, 182] width 14 height 14
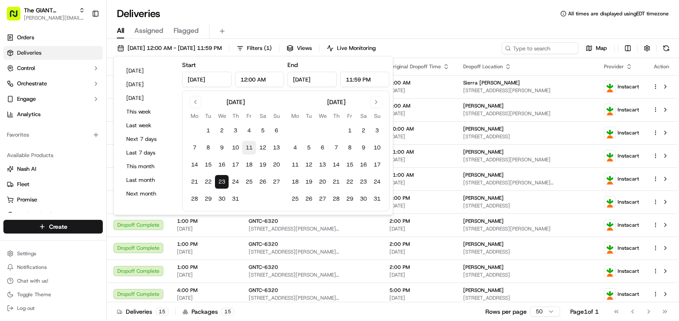
click at [246, 146] on button "11" at bounding box center [249, 148] width 14 height 14
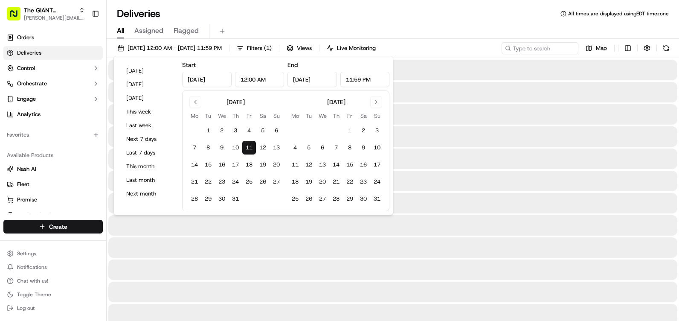
type input "[DATE]"
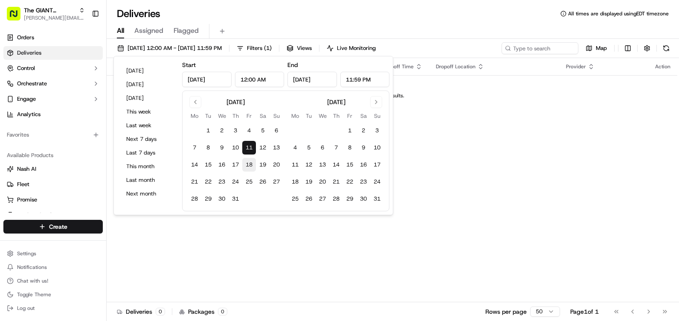
click at [250, 163] on button "18" at bounding box center [249, 165] width 14 height 14
type input "[DATE]"
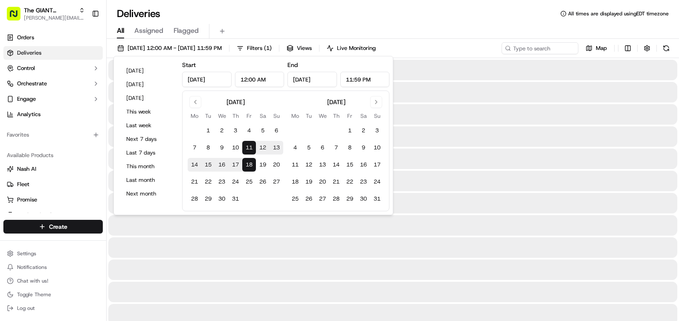
click at [250, 163] on button "18" at bounding box center [249, 165] width 14 height 14
type input "[DATE]"
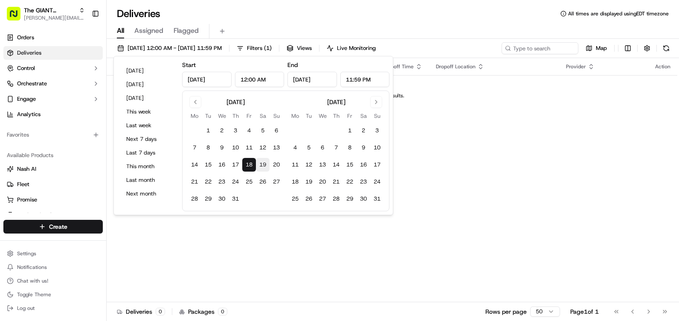
click at [263, 166] on button "19" at bounding box center [263, 165] width 14 height 14
type input "[DATE]"
click at [263, 166] on button "19" at bounding box center [263, 165] width 14 height 14
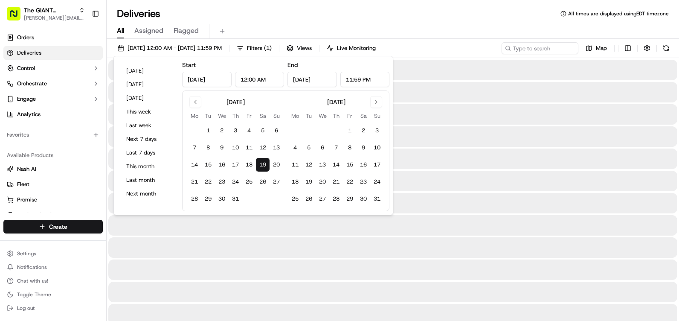
type input "[DATE]"
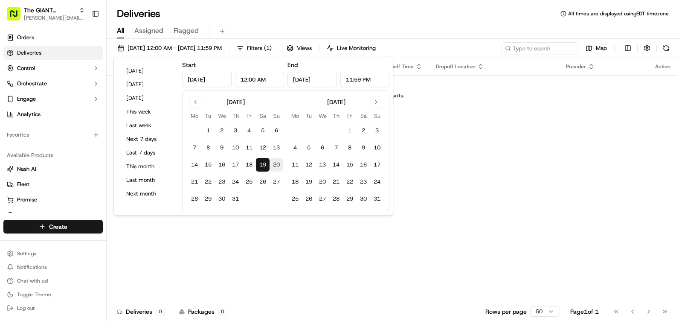
click at [277, 163] on button "20" at bounding box center [277, 165] width 14 height 14
type input "[DATE]"
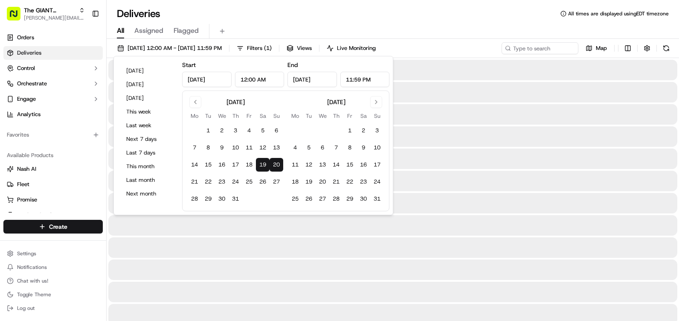
click at [277, 163] on button "20" at bounding box center [277, 165] width 14 height 14
type input "[DATE]"
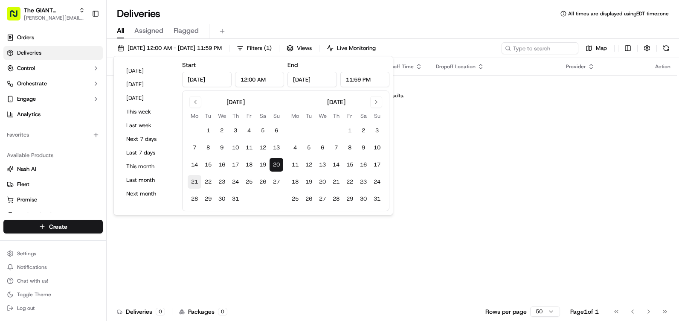
click at [191, 185] on button "21" at bounding box center [195, 182] width 14 height 14
type input "[DATE]"
click at [191, 185] on button "21" at bounding box center [195, 182] width 14 height 14
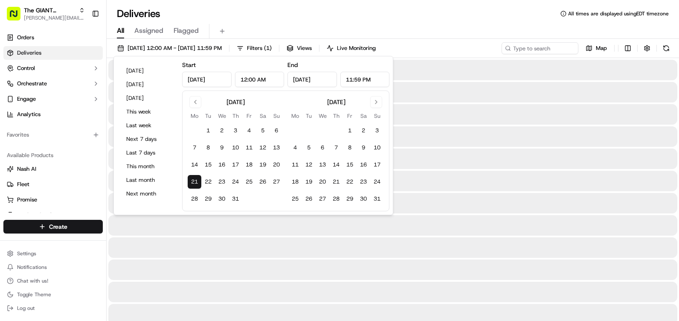
click at [191, 185] on button "21" at bounding box center [195, 182] width 14 height 14
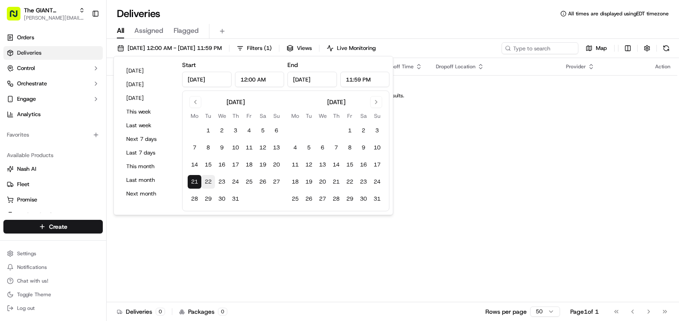
click at [204, 180] on button "22" at bounding box center [208, 182] width 14 height 14
type input "[DATE]"
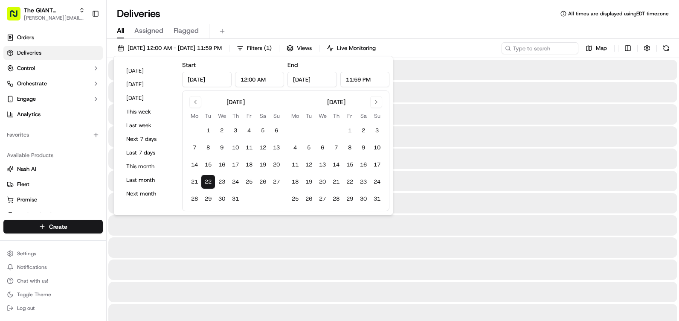
click at [204, 180] on button "22" at bounding box center [208, 182] width 14 height 14
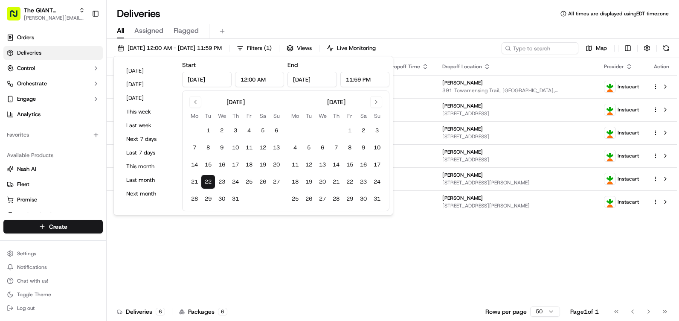
click at [229, 238] on div "Status Original Pickup Time Pickup Location Original Dropoff Time Dropoff Locat…" at bounding box center [392, 180] width 571 height 244
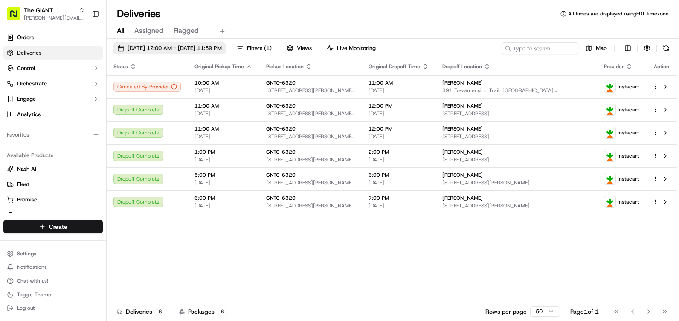
click at [167, 45] on span "[DATE] 12:00 AM - [DATE] 11:59 PM" at bounding box center [175, 48] width 94 height 8
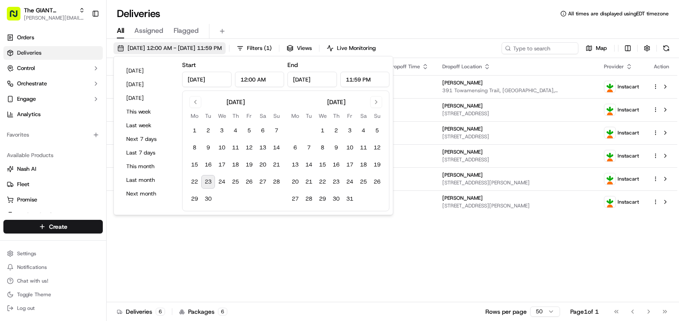
click at [167, 45] on span "[DATE] 12:00 AM - [DATE] 11:59 PM" at bounding box center [175, 48] width 94 height 8
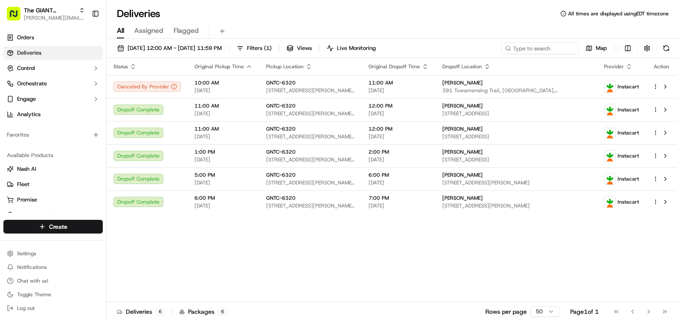
click at [188, 56] on div "[DATE] 12:00 AM - [DATE] 11:59 PM Filters ( 1 ) Views Live Monitoring Map" at bounding box center [393, 50] width 572 height 16
click at [192, 49] on span "[DATE] 12:00 AM - [DATE] 11:59 PM" at bounding box center [175, 48] width 94 height 8
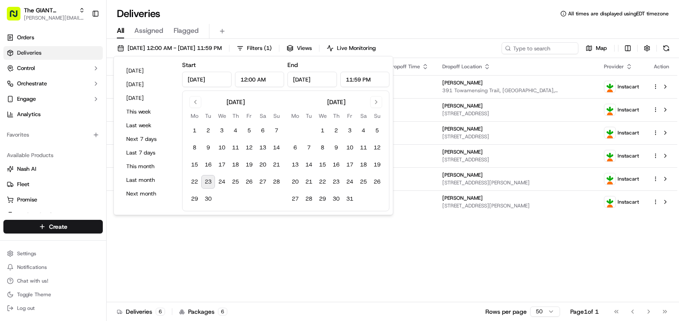
click at [208, 183] on button "23" at bounding box center [208, 182] width 14 height 14
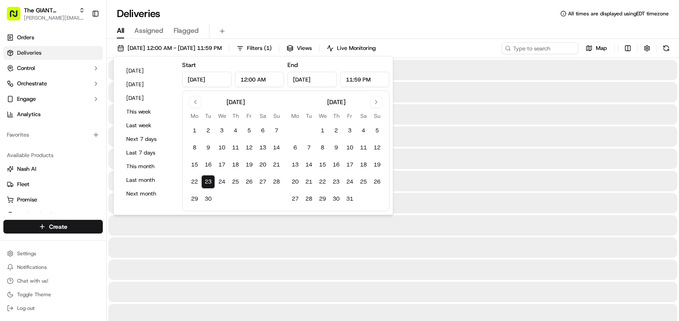
type input "[DATE]"
click at [208, 183] on button "23" at bounding box center [208, 182] width 14 height 14
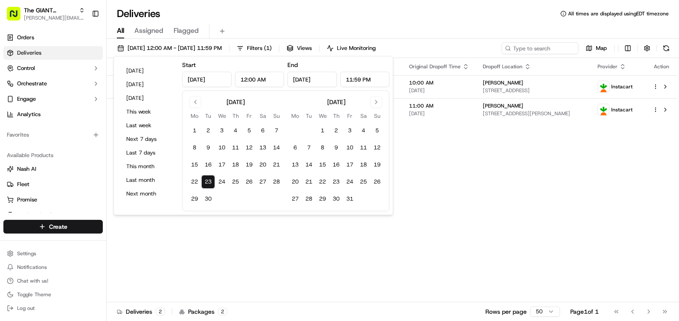
click at [508, 137] on div "Status Original Pickup Time Pickup Location Original Dropoff Time Dropoff Locat…" at bounding box center [392, 180] width 571 height 244
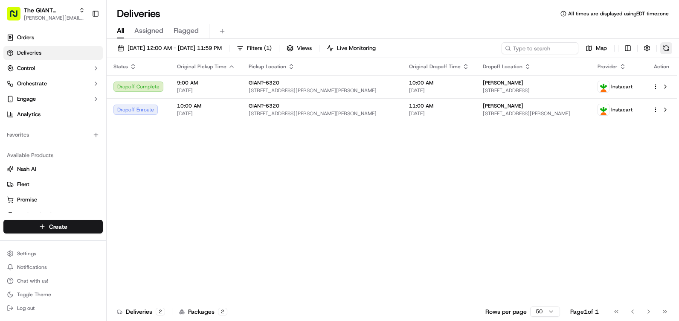
click at [669, 48] on button at bounding box center [666, 48] width 12 height 12
click at [666, 49] on button at bounding box center [666, 48] width 12 height 12
click at [668, 46] on button at bounding box center [666, 48] width 12 height 12
click at [666, 51] on button at bounding box center [666, 48] width 12 height 12
click at [666, 47] on button at bounding box center [666, 48] width 12 height 12
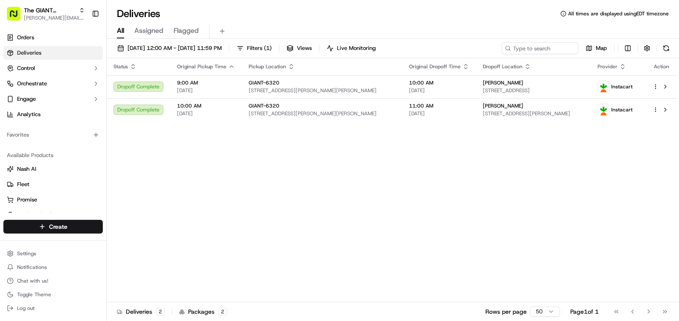
click at [673, 58] on th "Action" at bounding box center [662, 66] width 32 height 17
click at [657, 41] on div "[DATE] 12:00 AM - [DATE] 11:59 PM Filters ( 1 ) Views Live Monitoring Map Statu…" at bounding box center [393, 181] width 572 height 284
click at [659, 46] on div "Map" at bounding box center [587, 48] width 171 height 12
click at [660, 46] on button at bounding box center [666, 48] width 12 height 12
click at [351, 12] on div "Deliveries All times are displayed using EDT timezone" at bounding box center [393, 14] width 572 height 14
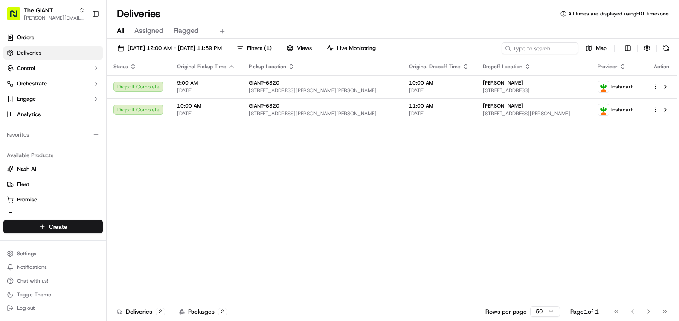
click at [656, 48] on div "Map" at bounding box center [587, 48] width 171 height 12
click at [657, 48] on div "Map" at bounding box center [587, 48] width 171 height 12
click at [659, 47] on div "Map" at bounding box center [587, 48] width 171 height 12
click at [660, 47] on div "Map" at bounding box center [587, 48] width 171 height 12
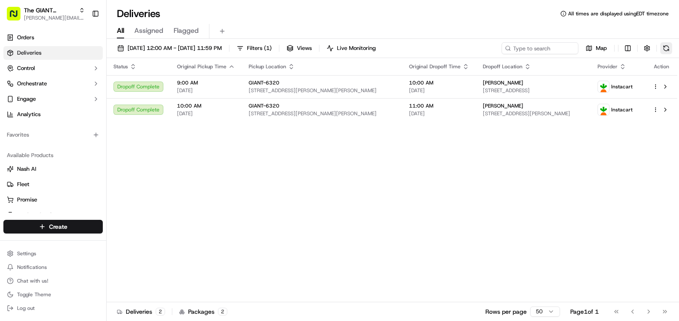
click at [661, 48] on button at bounding box center [666, 48] width 12 height 12
click at [664, 53] on button at bounding box center [666, 48] width 12 height 12
click at [663, 49] on button at bounding box center [666, 48] width 12 height 12
click at [669, 50] on button at bounding box center [666, 48] width 12 height 12
click at [672, 50] on button at bounding box center [666, 48] width 12 height 12
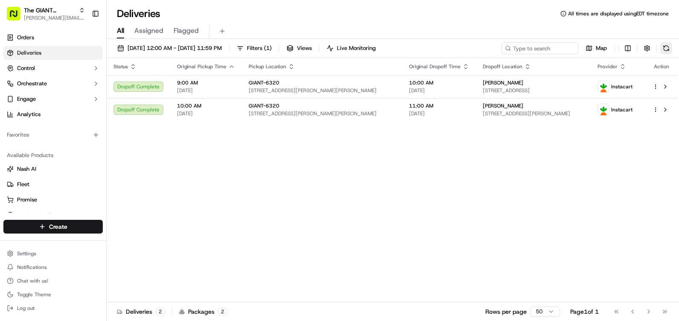
click at [663, 49] on button at bounding box center [666, 48] width 12 height 12
